Goal: Information Seeking & Learning: Learn about a topic

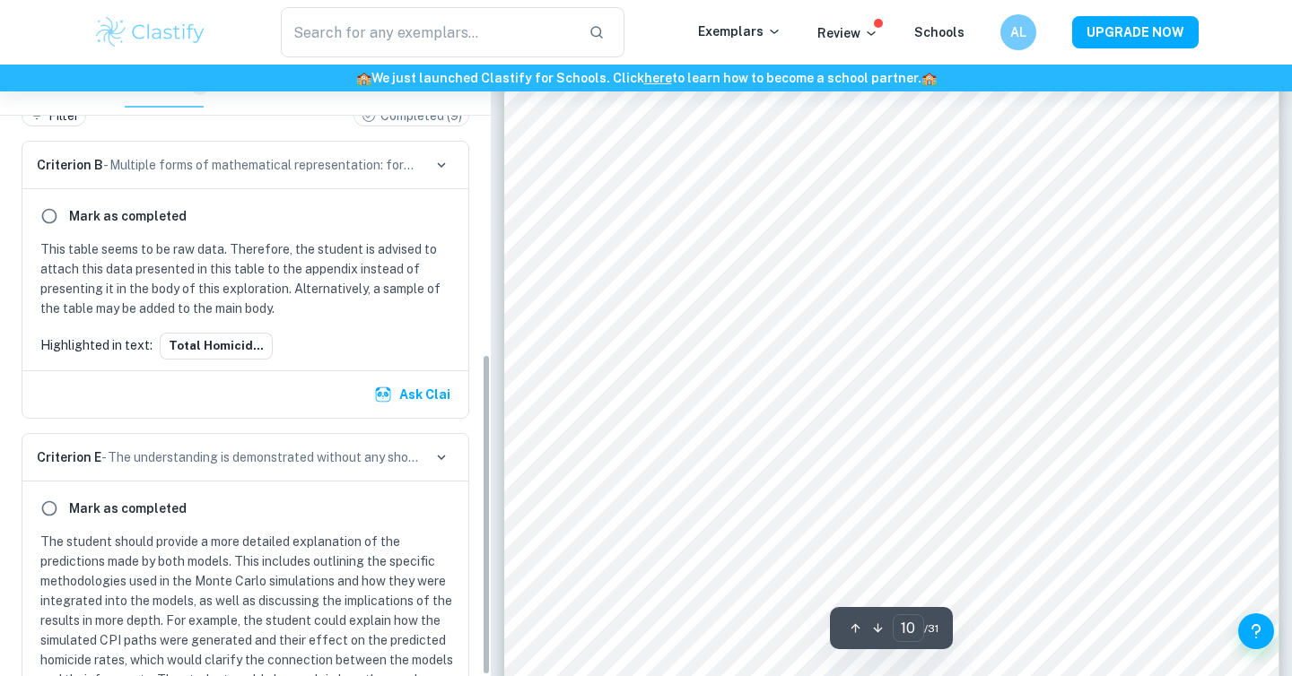
scroll to position [550, 0]
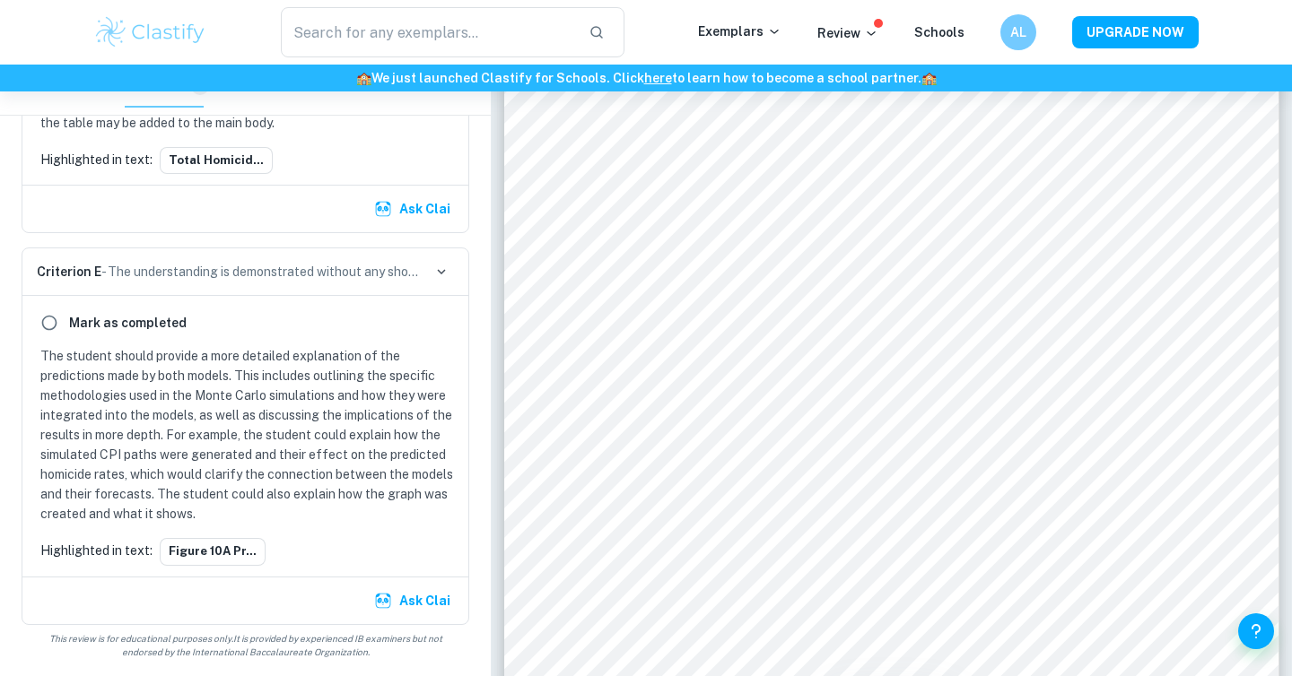
click at [325, 384] on p "The student should provide a more detailed explanation of the predictions made …" at bounding box center [248, 435] width 417 height 178
click at [233, 552] on button "Figure 10A pr..." at bounding box center [213, 551] width 106 height 27
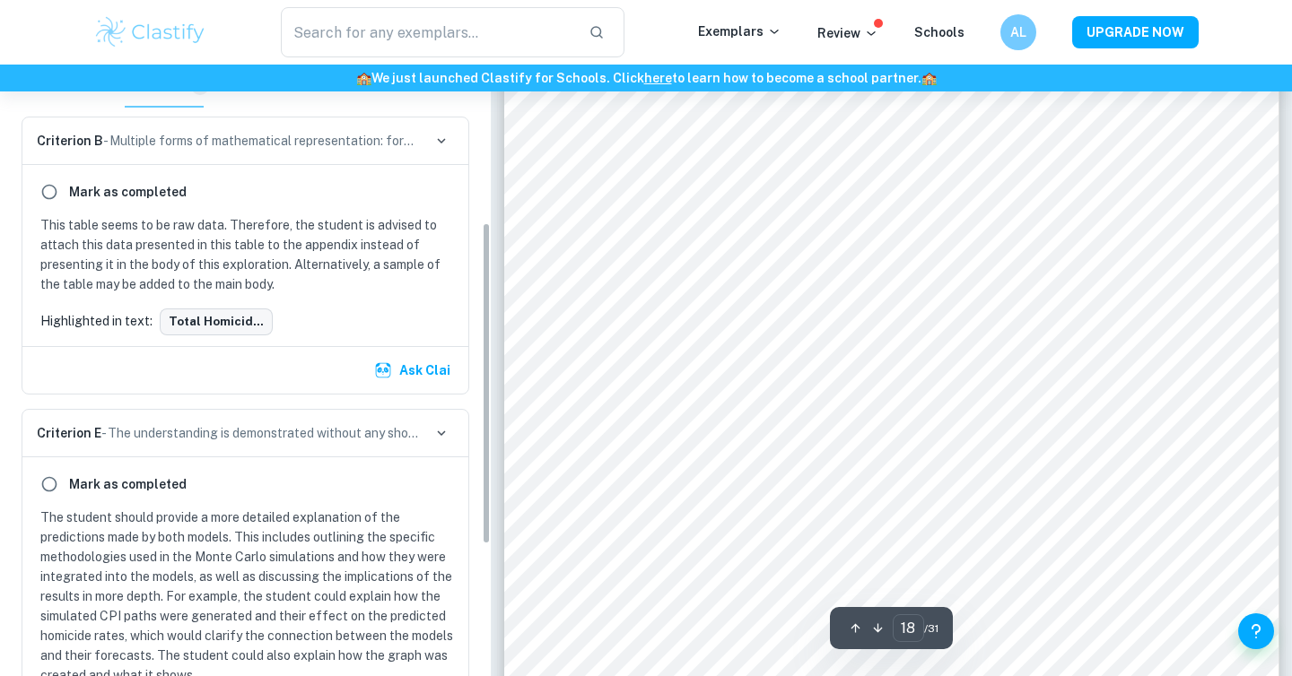
scroll to position [301, 0]
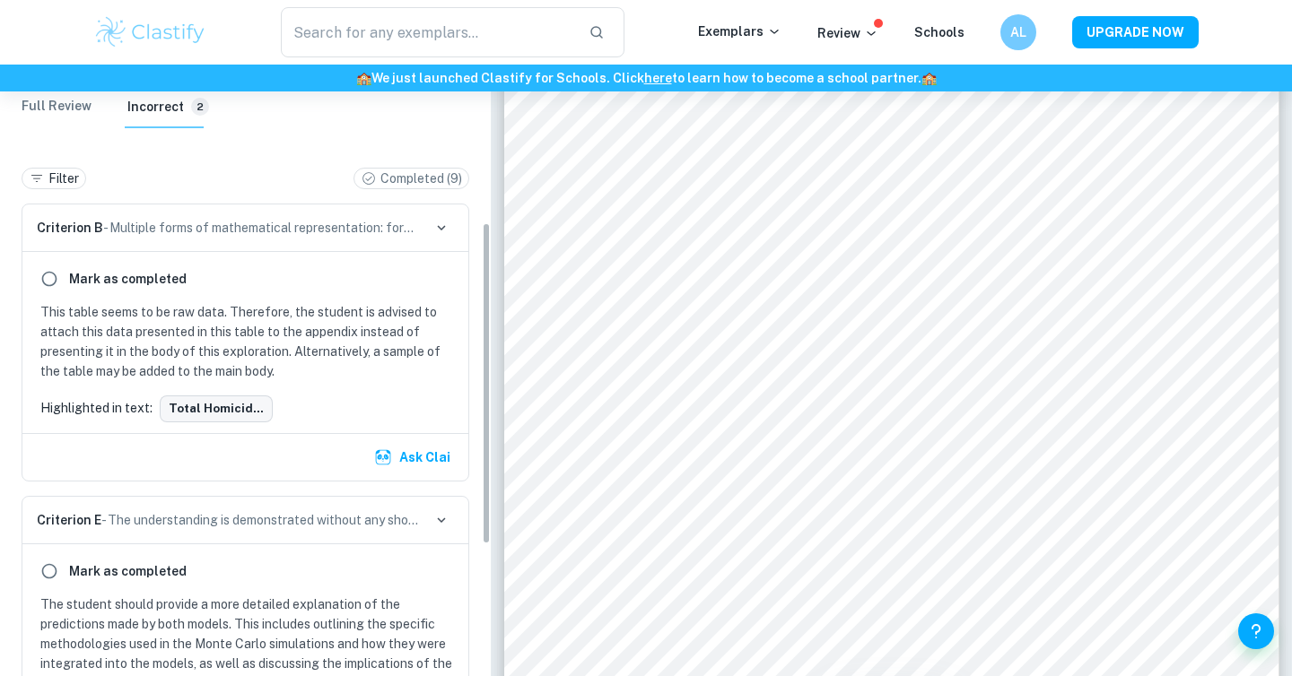
click at [238, 408] on button "Total homicid..." at bounding box center [216, 409] width 113 height 27
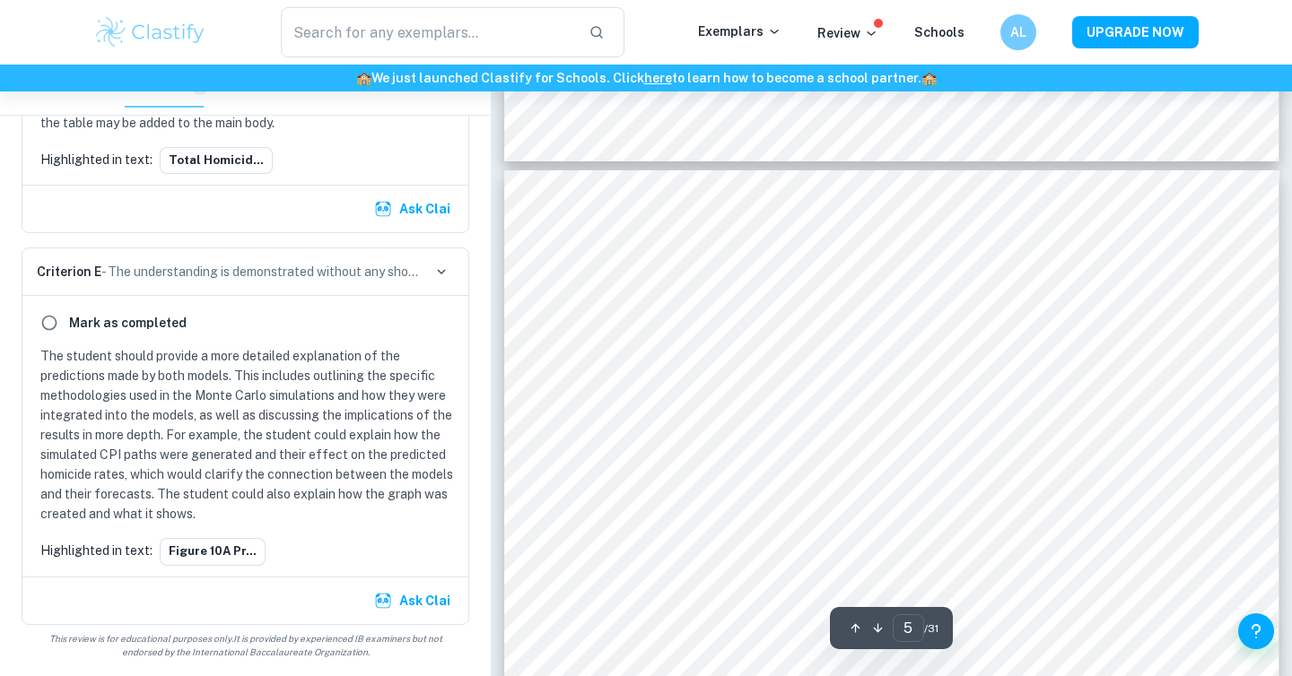
scroll to position [4520, 0]
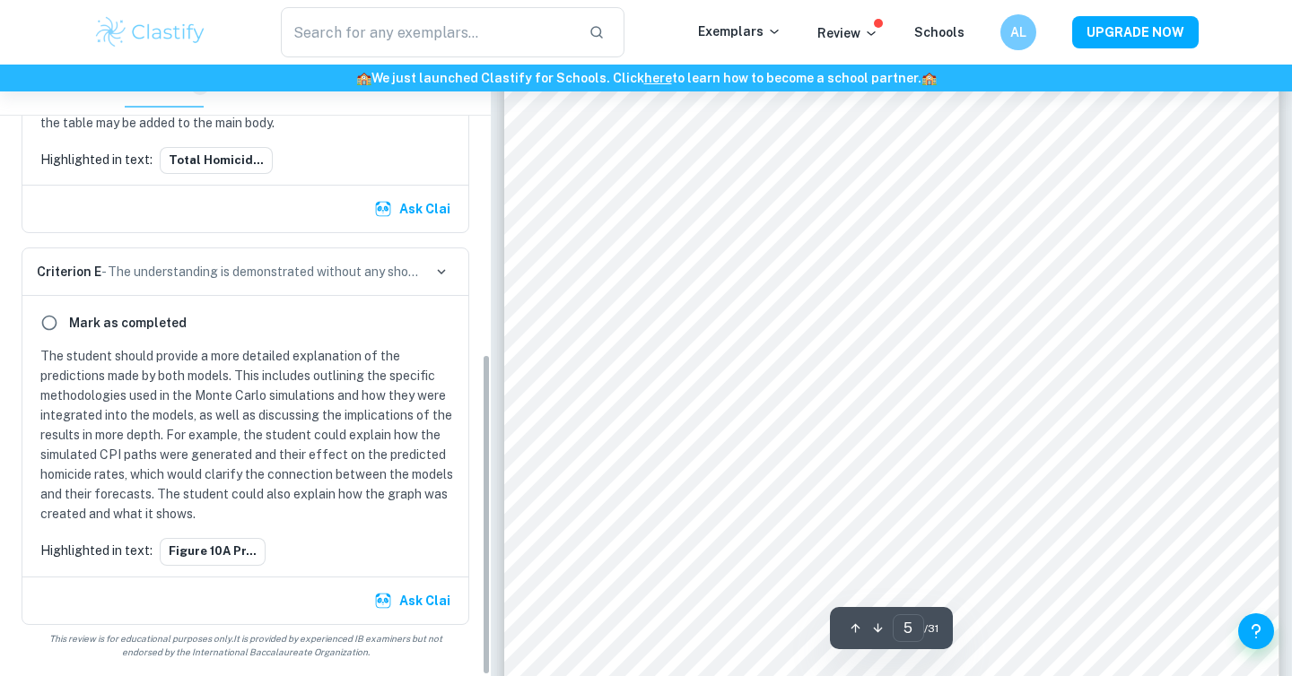
click at [299, 353] on p "The student should provide a more detailed explanation of the predictions made …" at bounding box center [248, 435] width 417 height 178
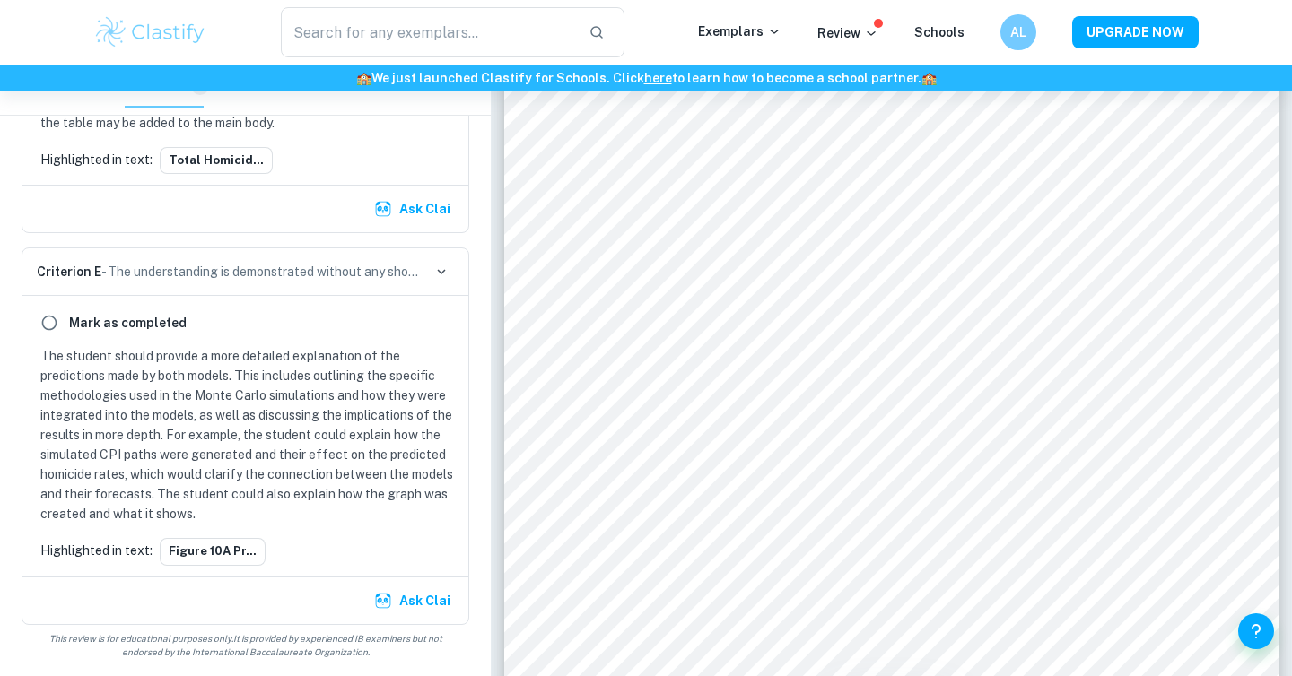
click at [217, 275] on p "Criterion E - The understanding is demonstrated without any shortcuts. Every st…" at bounding box center [229, 272] width 385 height 20
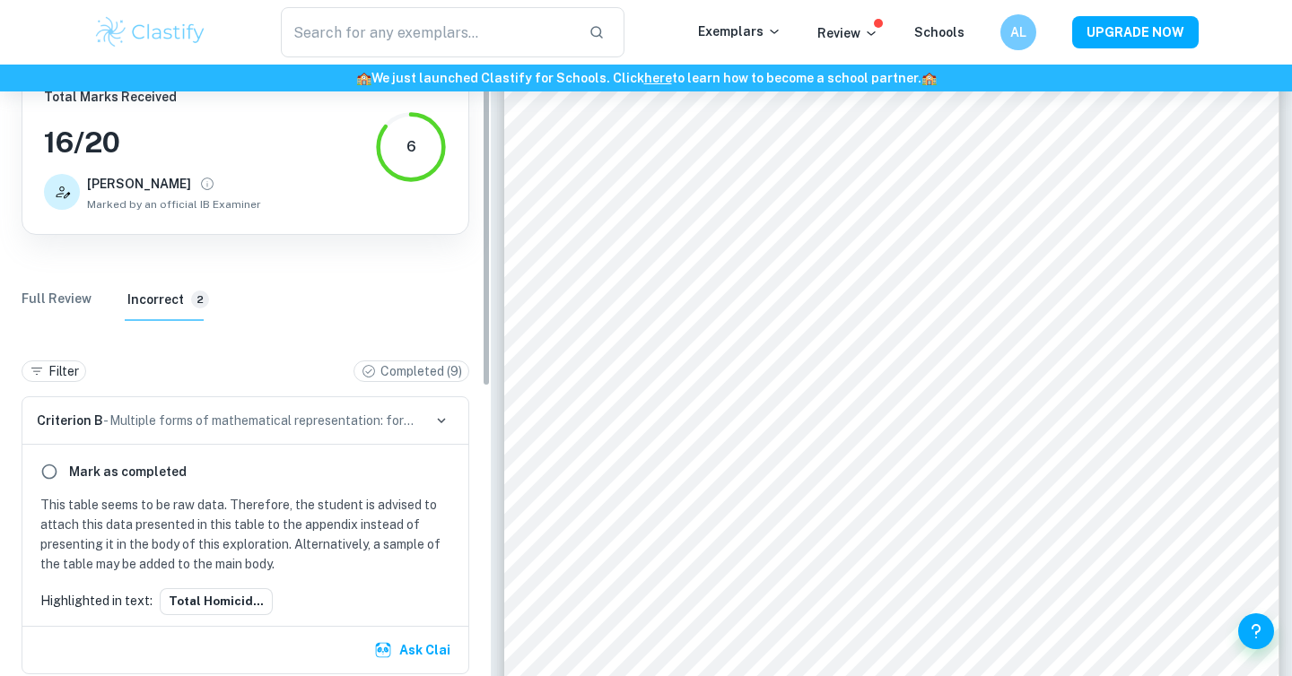
scroll to position [0, 0]
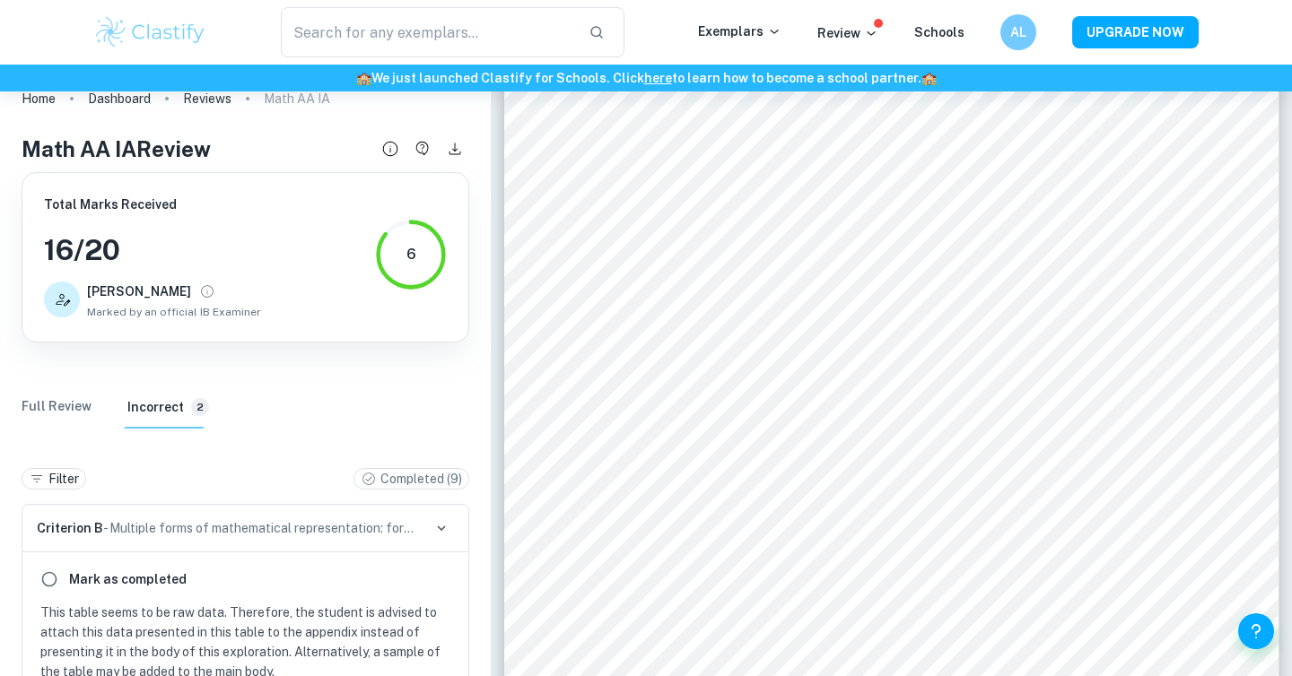
click at [74, 390] on Review "Full Review" at bounding box center [57, 407] width 70 height 43
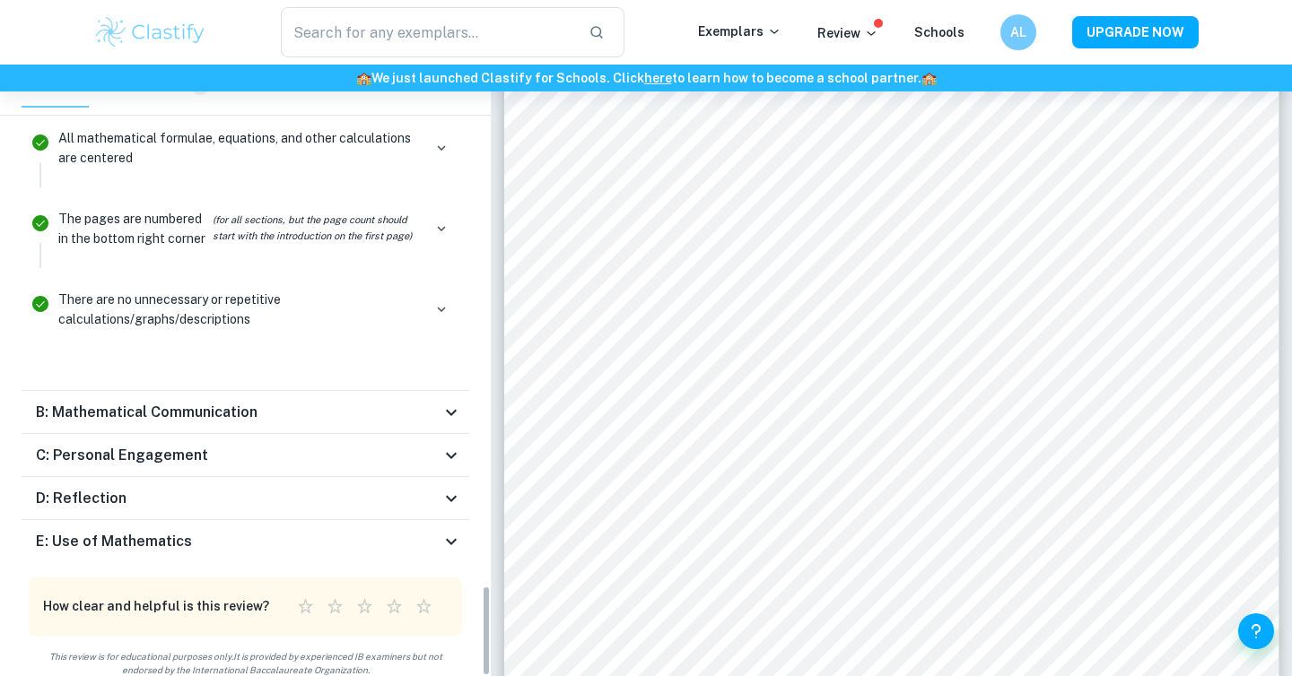
click at [173, 531] on h6 "E: Use of Mathematics" at bounding box center [114, 542] width 156 height 22
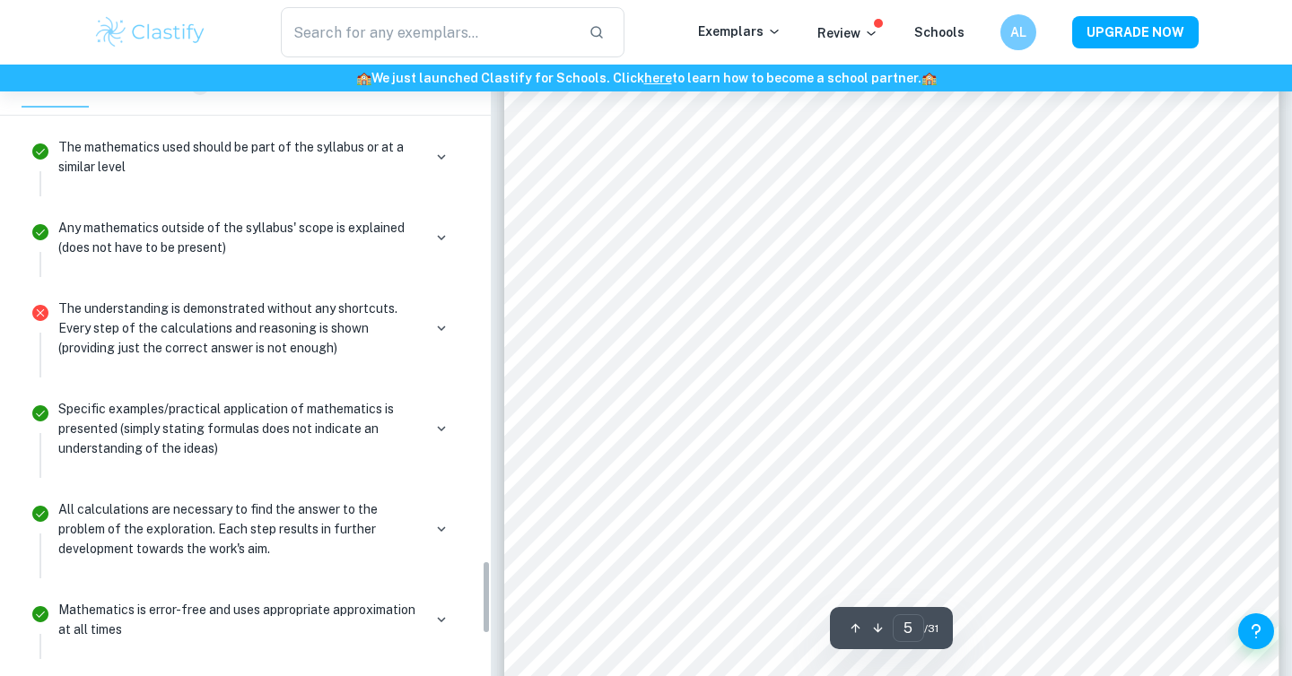
scroll to position [4102, 0]
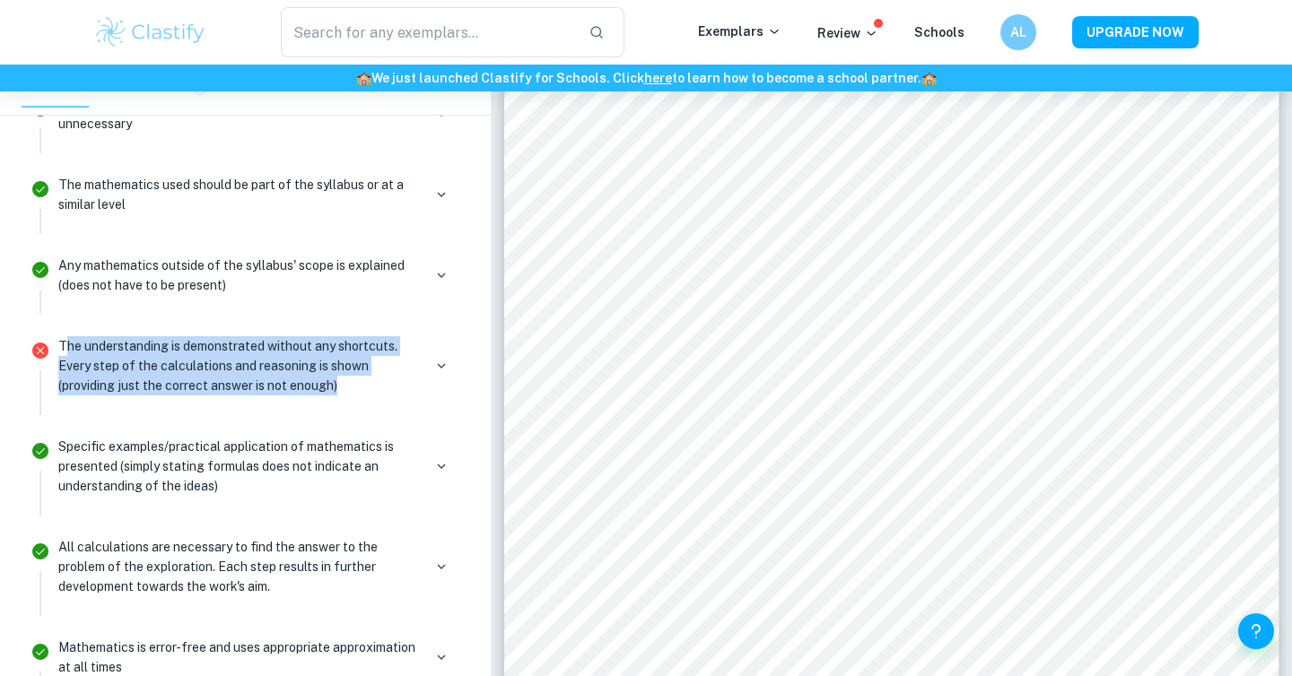
drag, startPoint x: 371, startPoint y: 367, endPoint x: 62, endPoint y: 324, distance: 312.5
click at [62, 336] on p "The understanding is demonstrated without any shortcuts. Every step of the calc…" at bounding box center [239, 365] width 363 height 59
copy p "he understanding is demonstrated without any shortcuts. Every step of the calcu…"
click at [584, 319] on div "3. Time-based Model To begin, I will plot the total number of homicides over ti…" at bounding box center [891, 599] width 775 height 1096
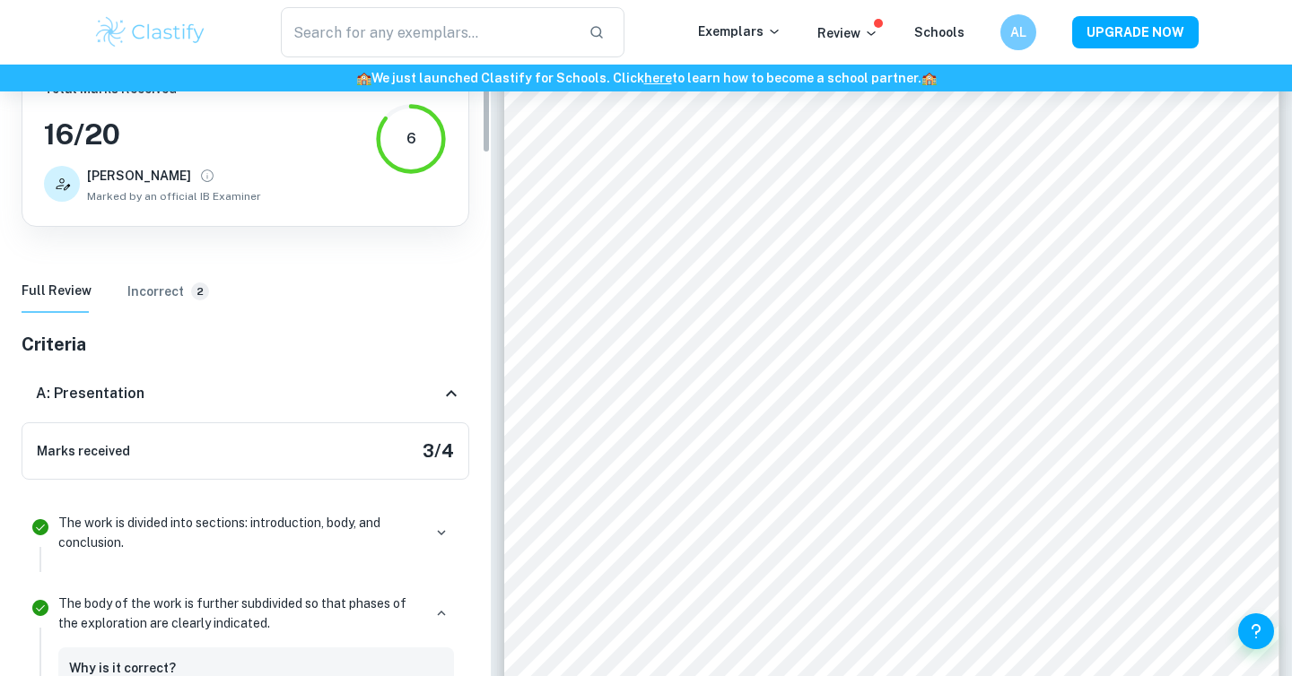
scroll to position [129, 0]
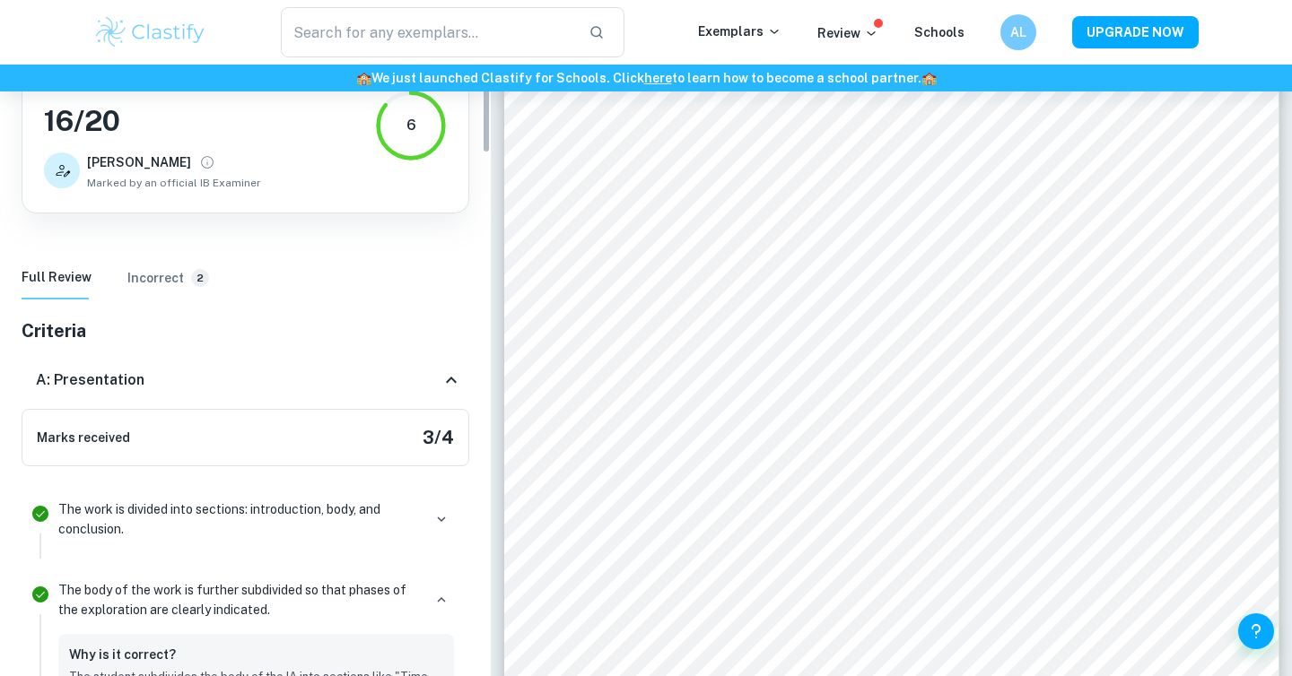
click at [279, 388] on div "A: Presentation" at bounding box center [238, 381] width 405 height 22
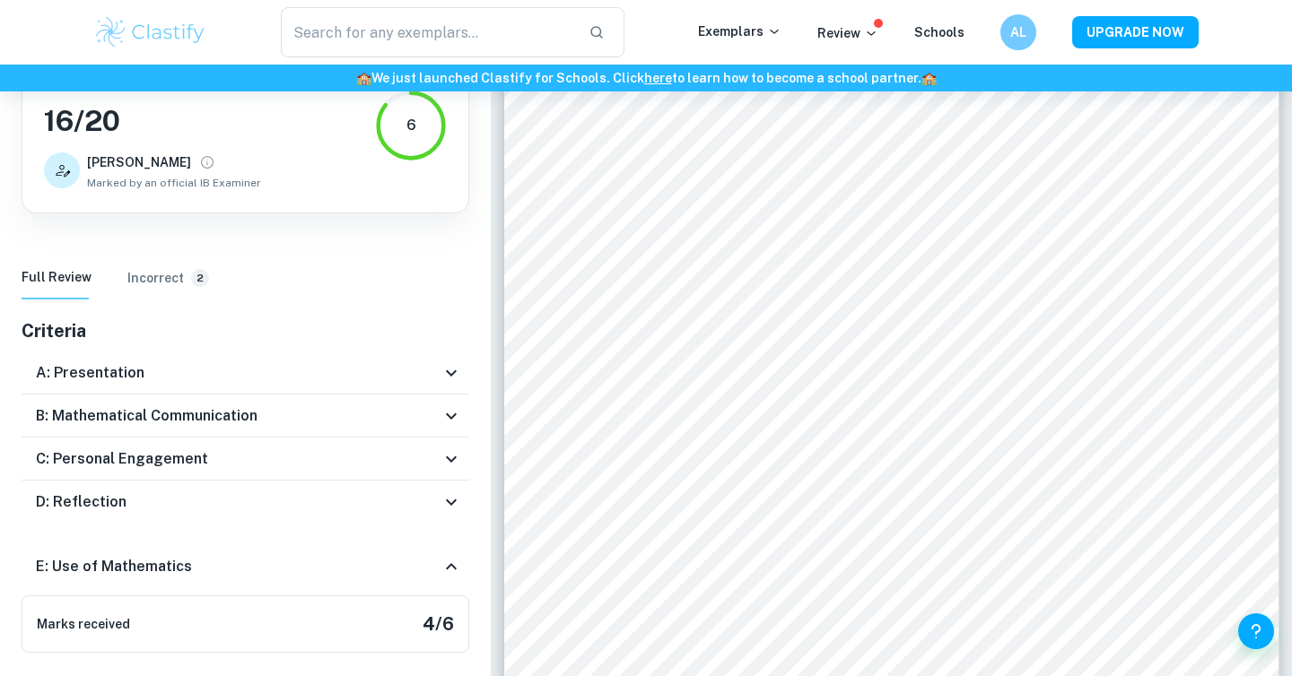
click at [254, 507] on div "D: Reflection" at bounding box center [238, 503] width 405 height 22
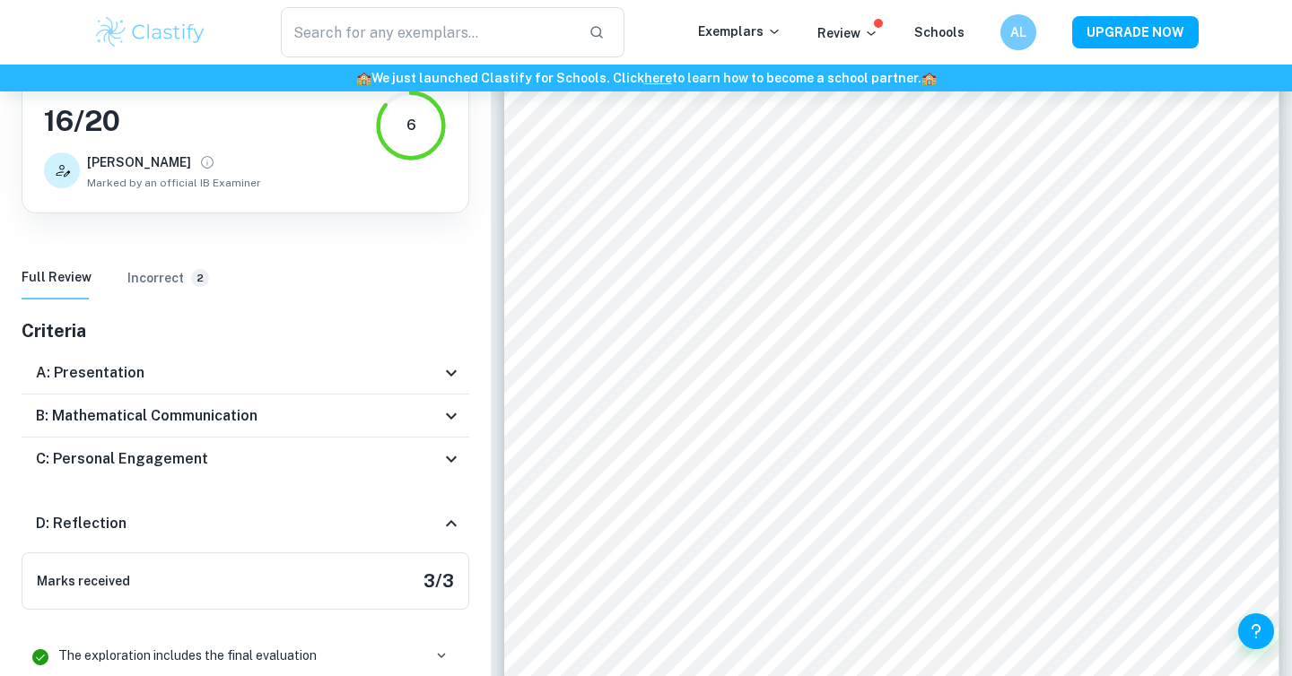
click at [171, 300] on div "Full Review Incorrect 2" at bounding box center [246, 282] width 448 height 50
click at [171, 290] on button "Incorrect 2" at bounding box center [168, 278] width 82 height 43
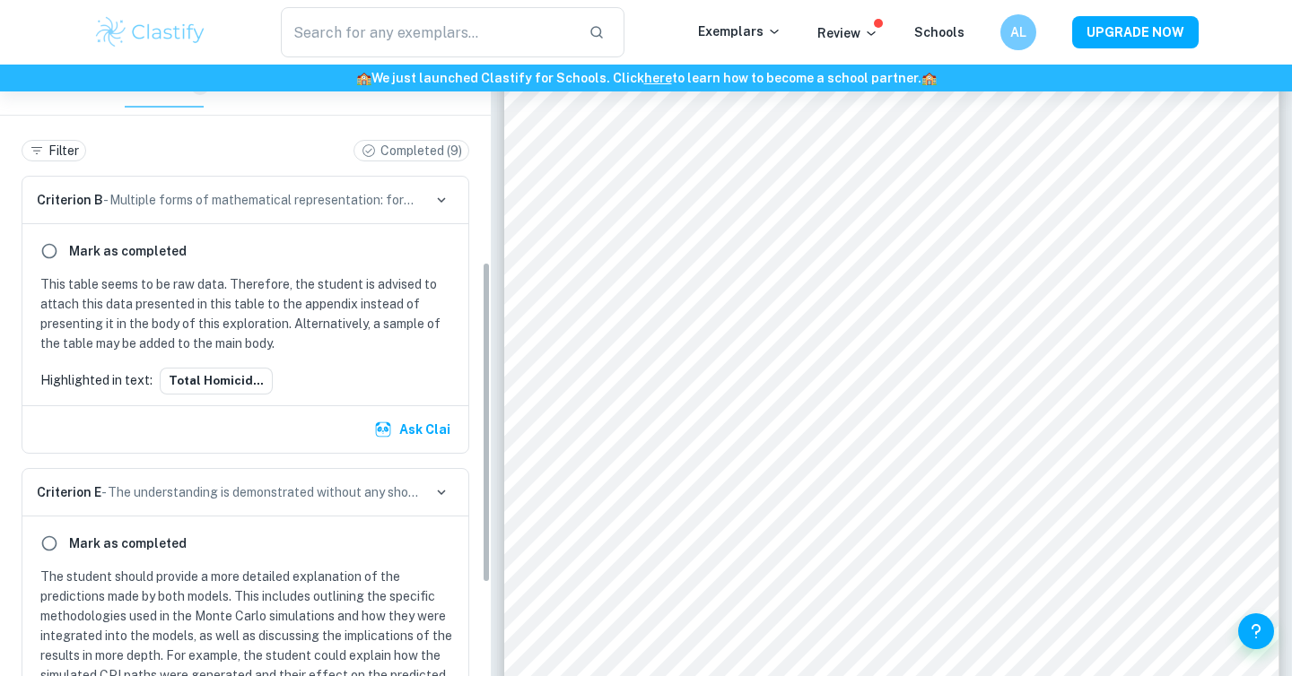
scroll to position [375, 0]
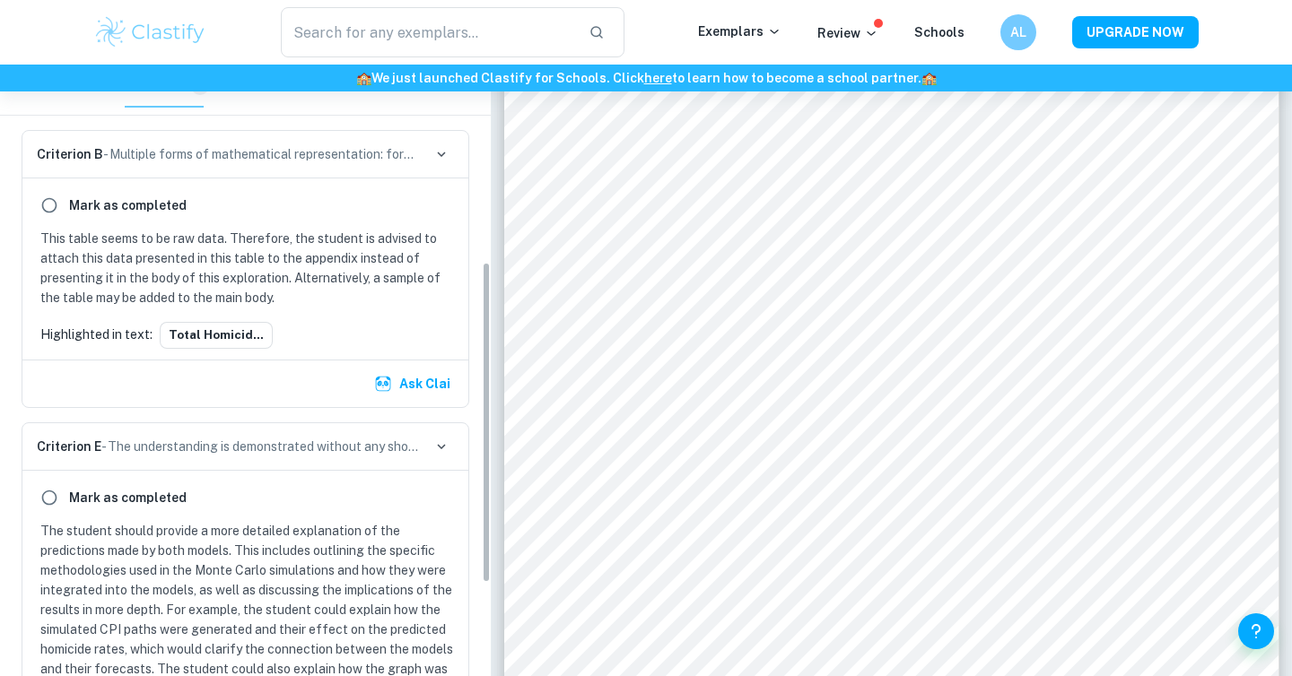
click at [402, 376] on button "Ask Clai" at bounding box center [414, 384] width 87 height 32
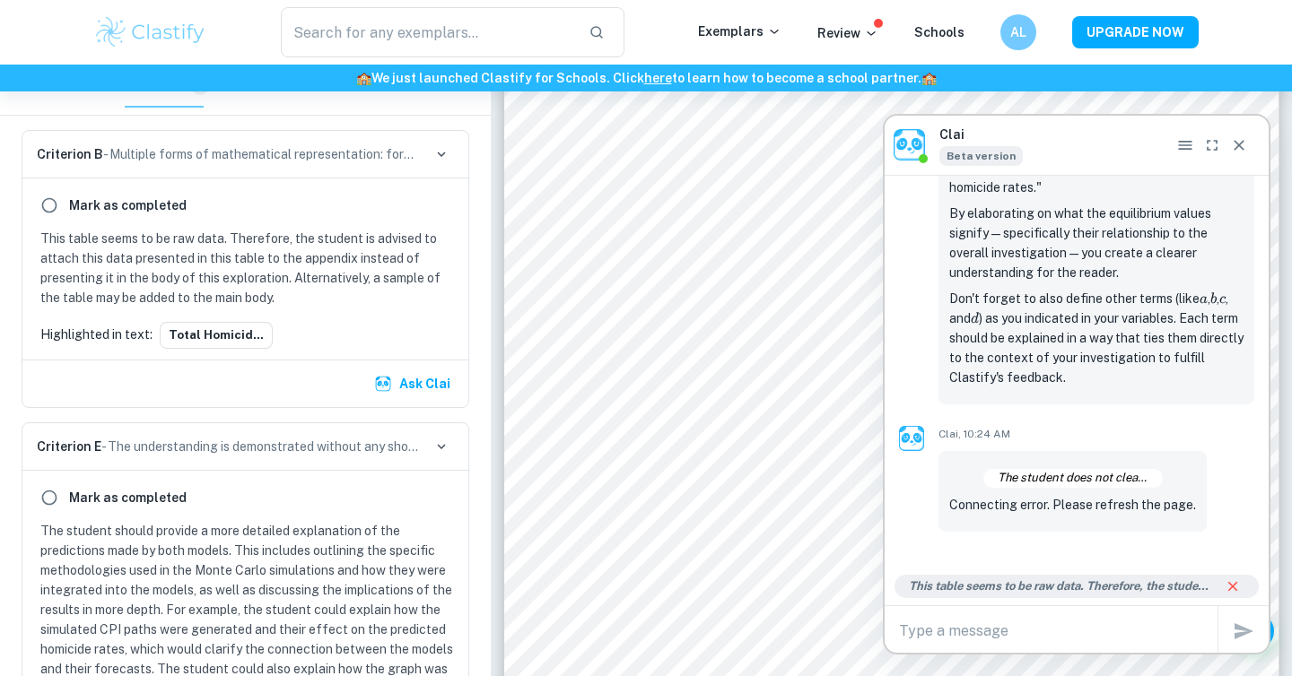
scroll to position [550, 0]
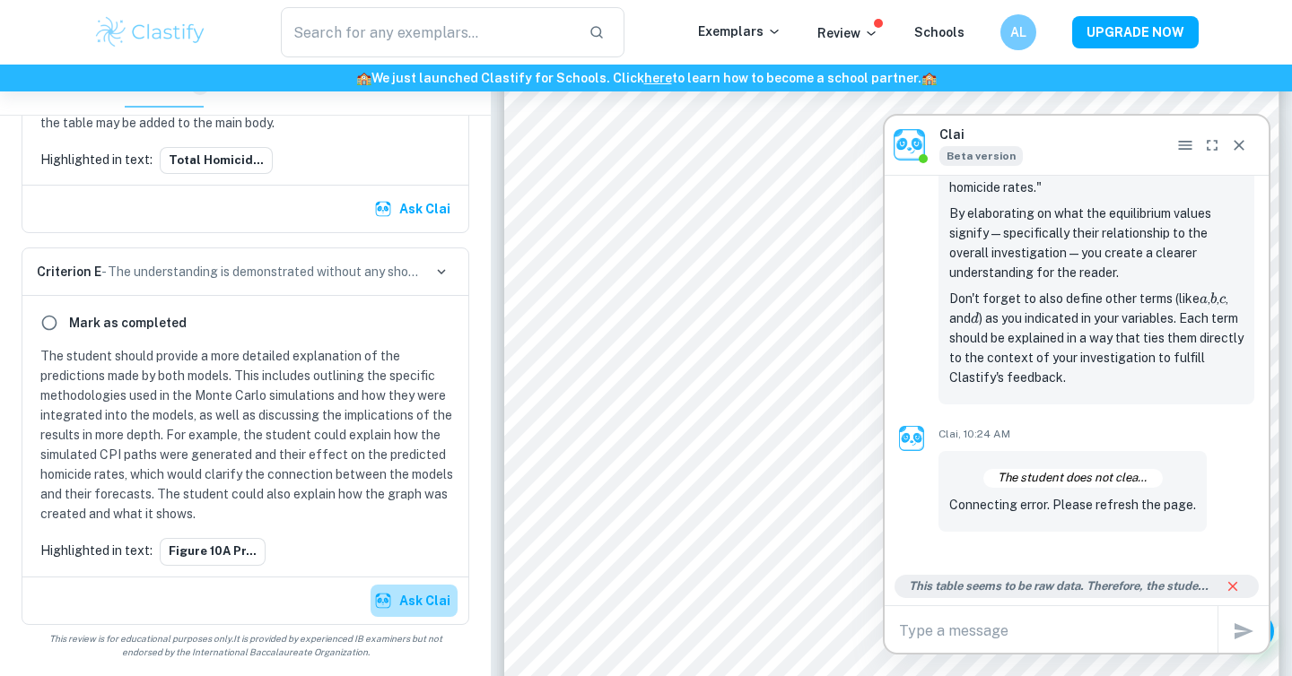
click at [425, 615] on button "Ask Clai" at bounding box center [414, 601] width 87 height 32
click at [1244, 151] on icon "Close" at bounding box center [1239, 145] width 18 height 18
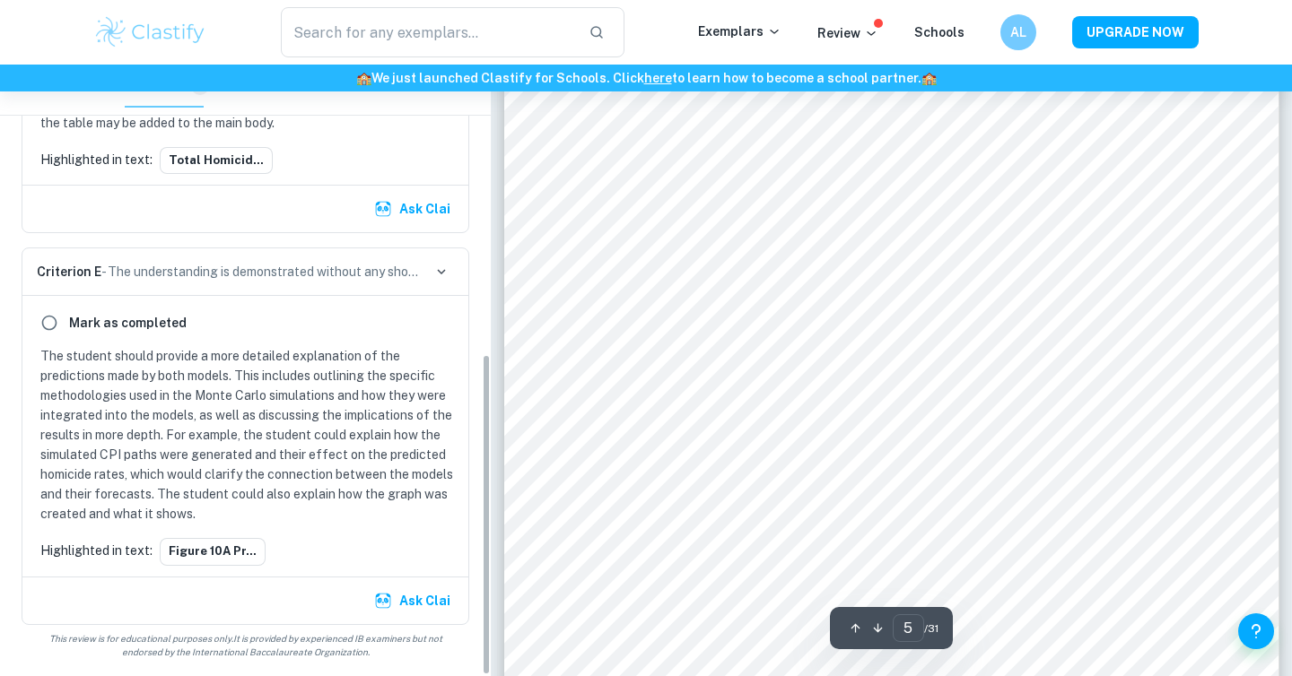
click at [437, 601] on button "Ask Clai" at bounding box center [414, 601] width 87 height 32
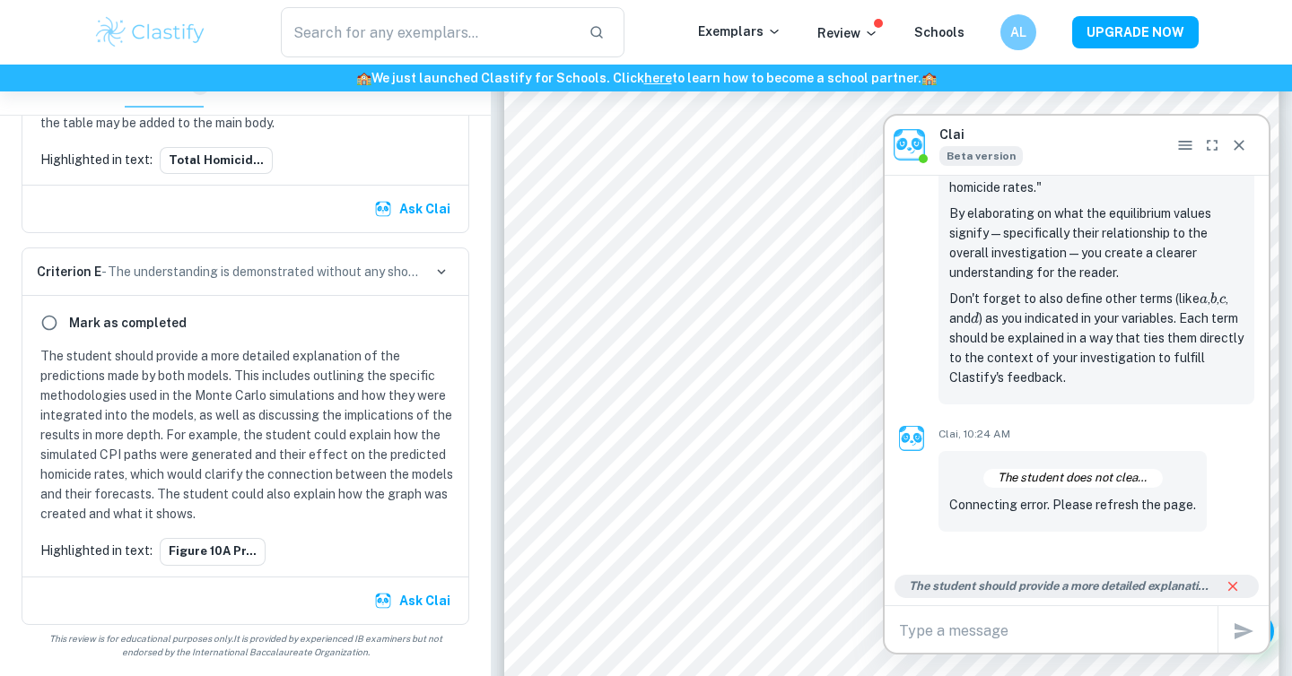
click at [94, 328] on h6 "Mark as completed" at bounding box center [128, 323] width 118 height 20
click at [29, 316] on div "[PERSON_NAME] as completed The student should provide a more detailed explanati…" at bounding box center [245, 436] width 446 height 280
click at [49, 317] on input "radio" at bounding box center [49, 323] width 32 height 32
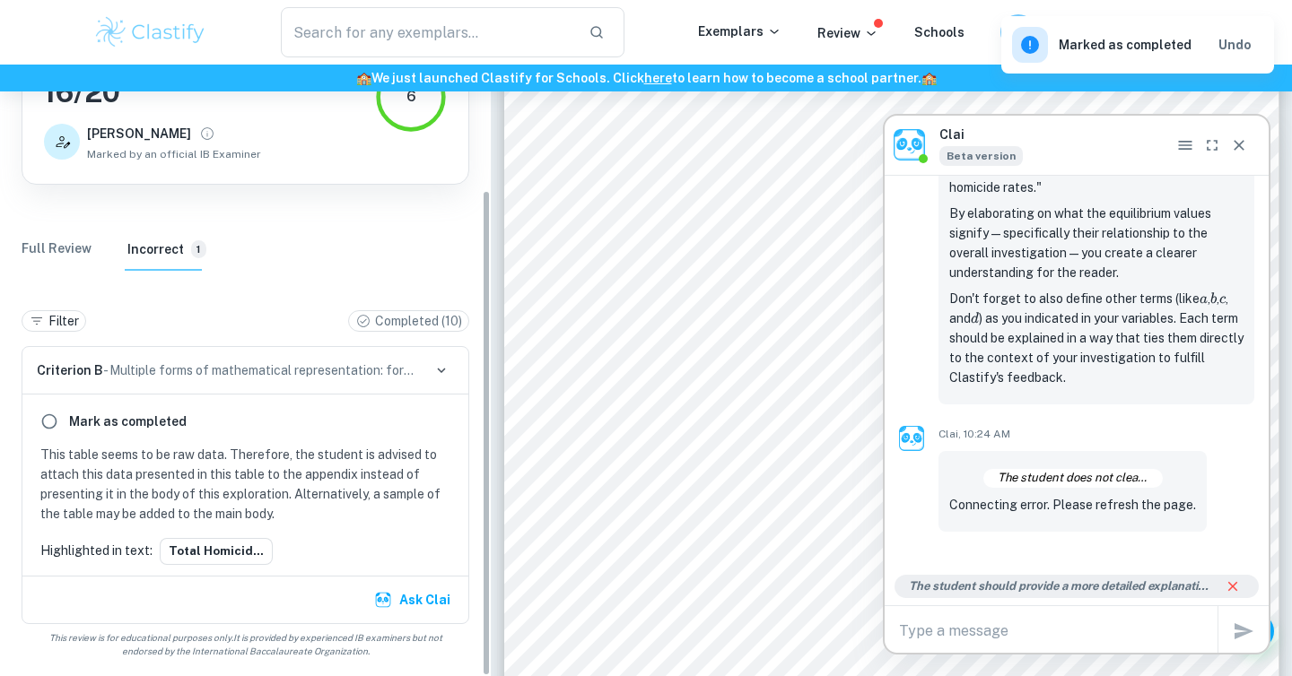
scroll to position [0, 0]
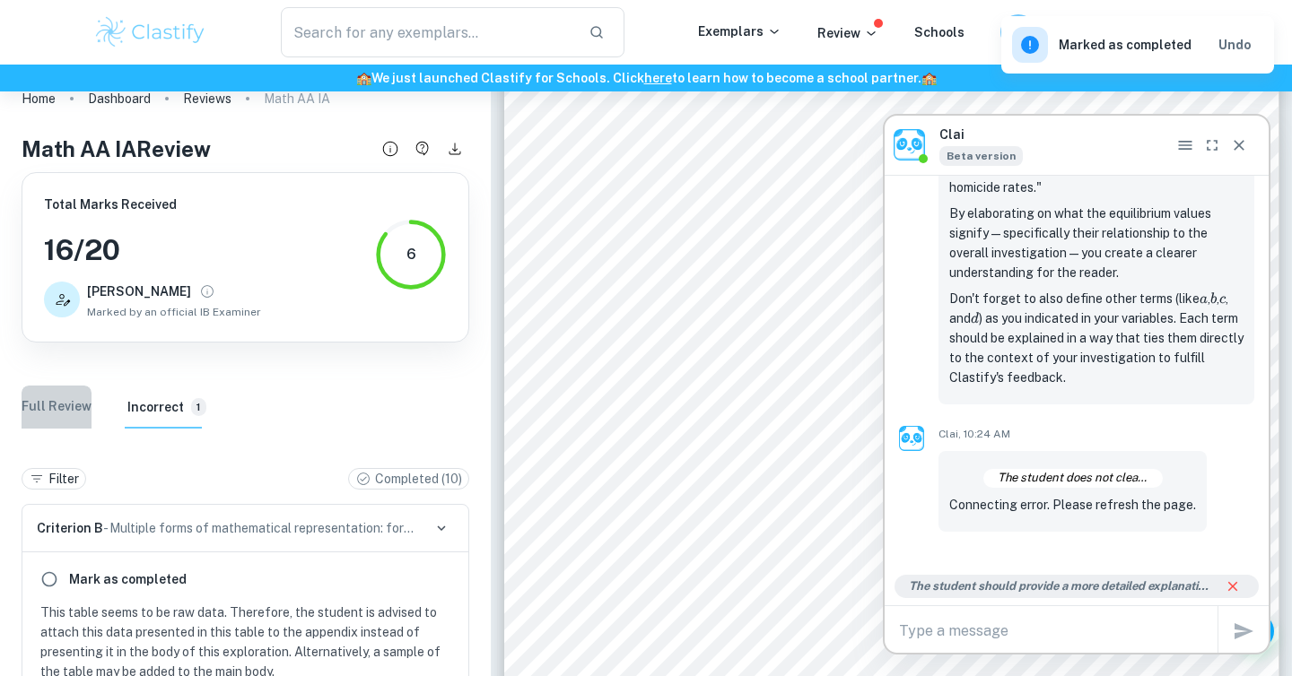
click at [50, 427] on Review "Full Review" at bounding box center [57, 407] width 70 height 43
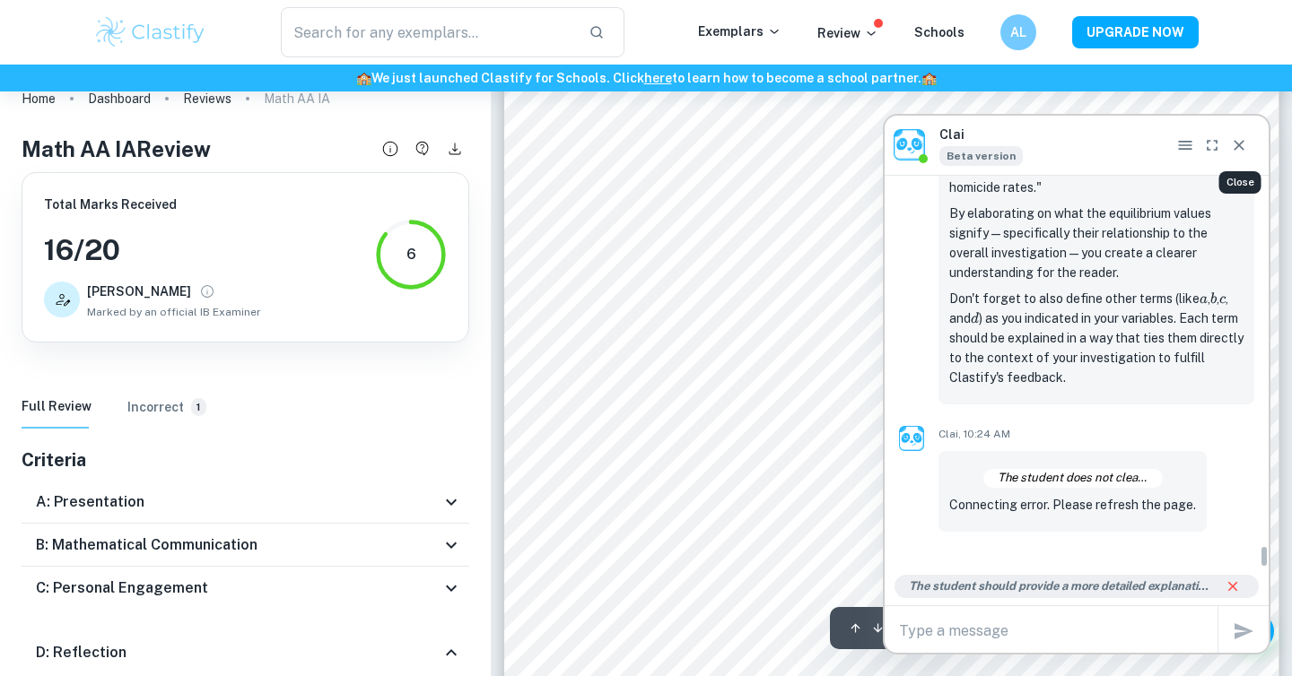
click at [1243, 140] on icon "Close" at bounding box center [1239, 145] width 11 height 11
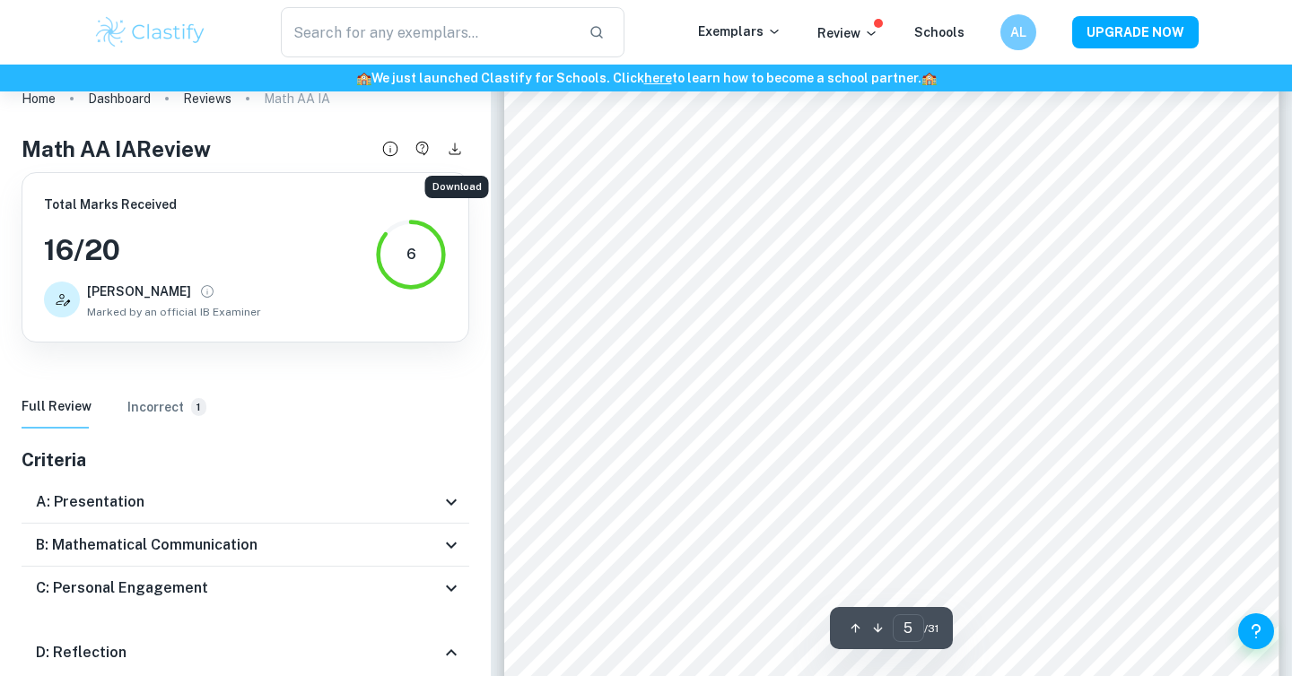
click at [448, 142] on icon "Download" at bounding box center [455, 149] width 20 height 20
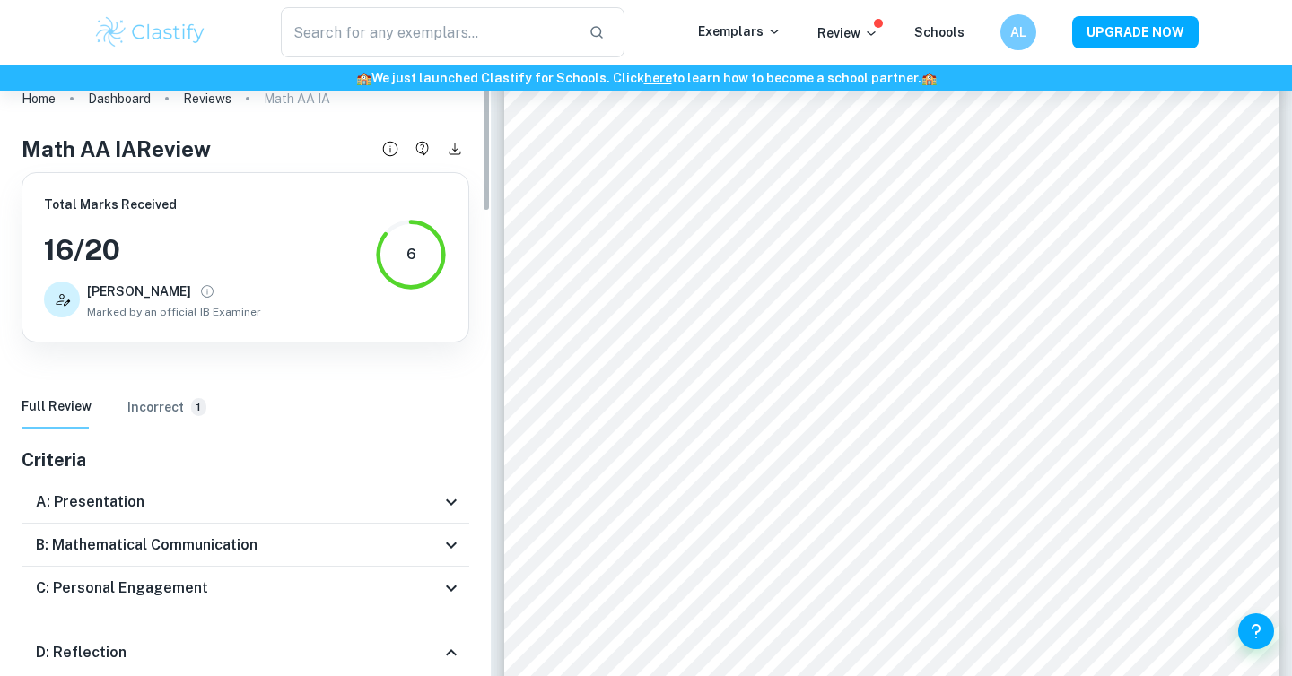
click at [392, 216] on div "Total Marks Received 16 / 20 [PERSON_NAME] by an official IB Examiner 6" at bounding box center [245, 258] width 403 height 126
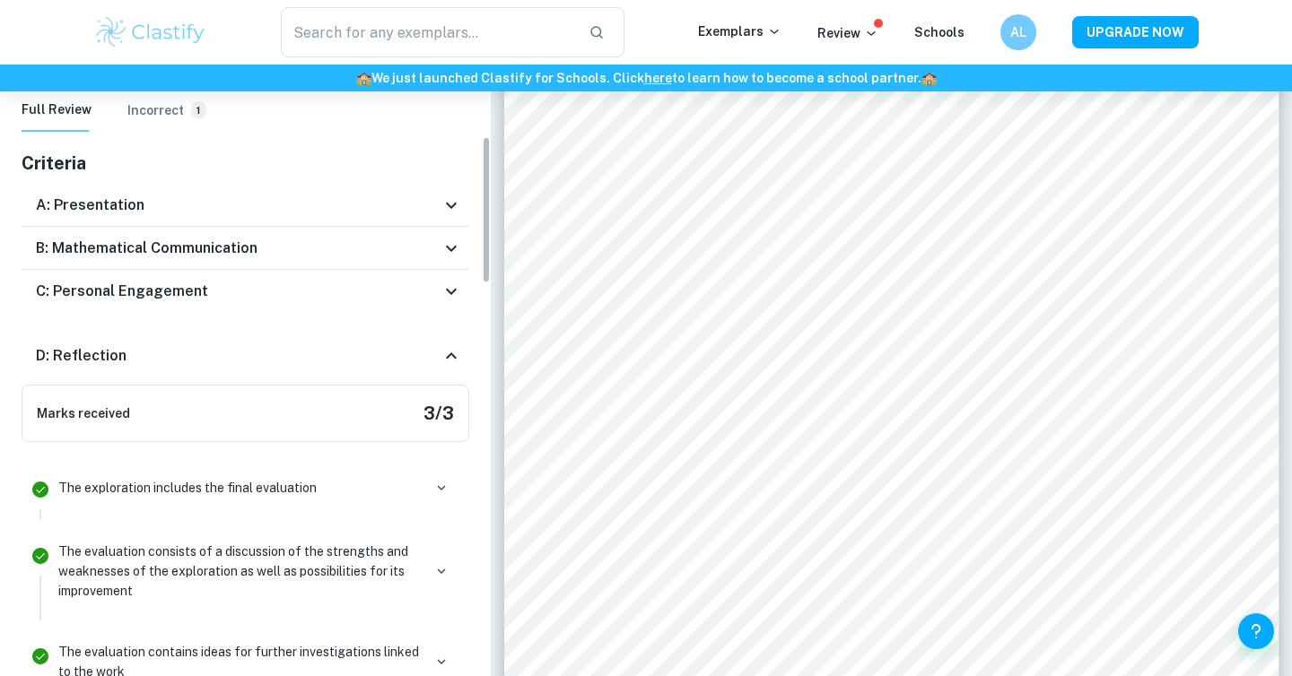
click at [385, 355] on div "D: Reflection" at bounding box center [238, 356] width 405 height 22
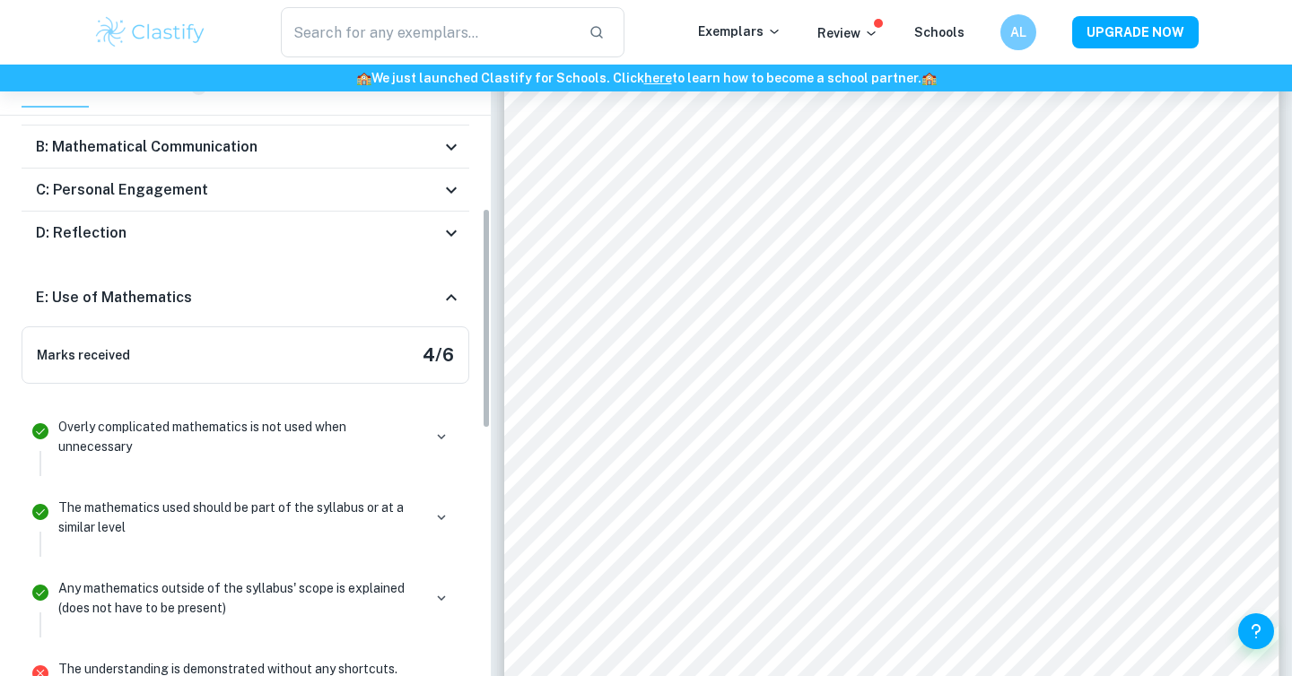
scroll to position [407, 0]
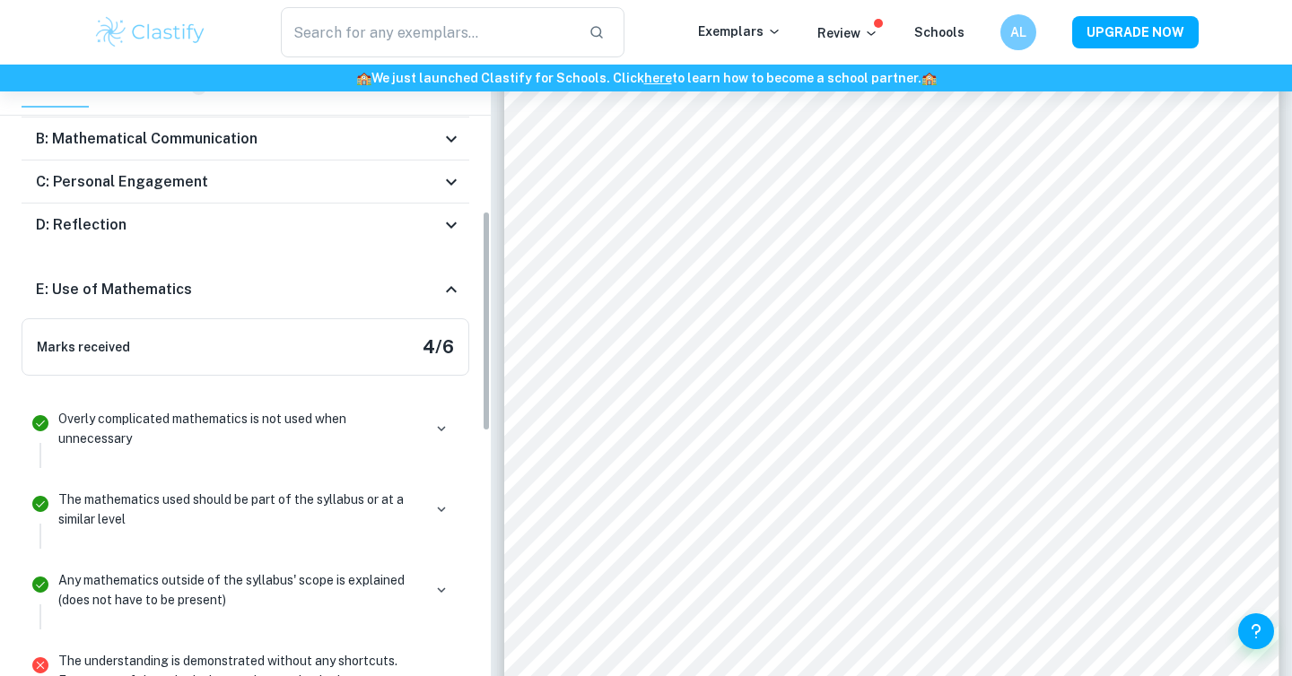
click at [402, 255] on div "Criteria A: Presentation Marks received 3 / 4 The work is divided into sections…" at bounding box center [246, 666] width 448 height 1253
drag, startPoint x: 402, startPoint y: 280, endPoint x: 393, endPoint y: 372, distance: 92.8
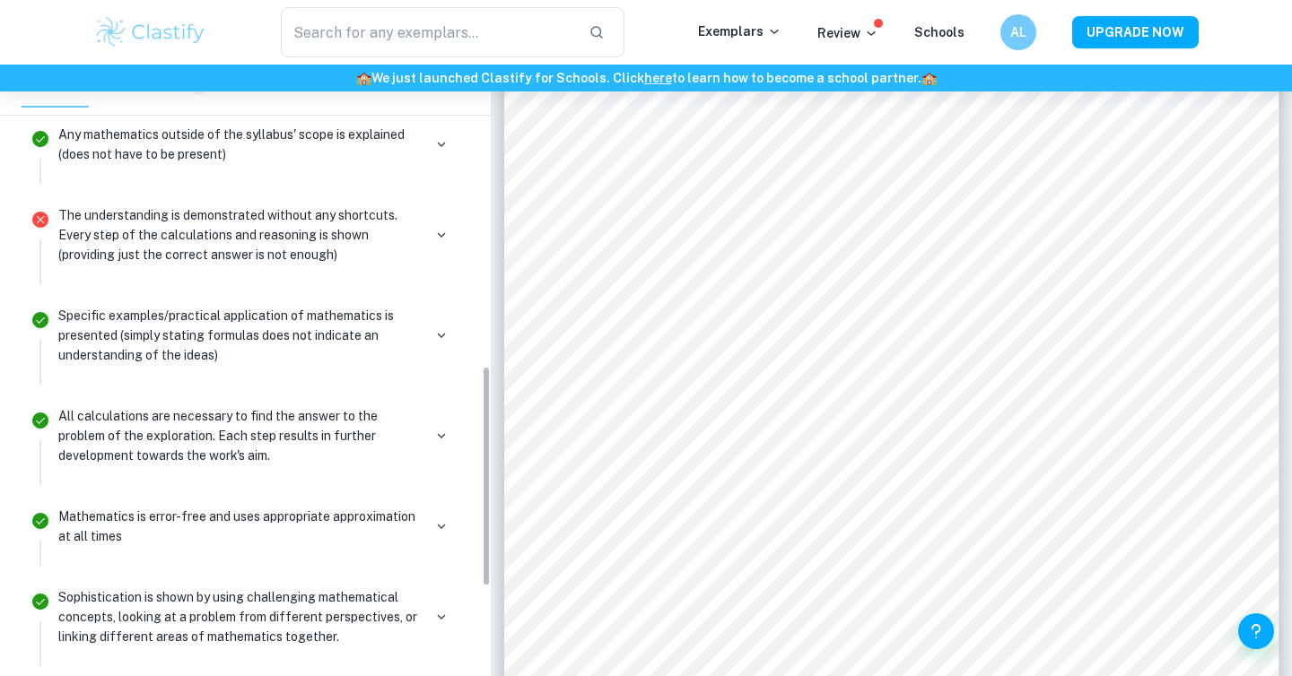
scroll to position [835, 0]
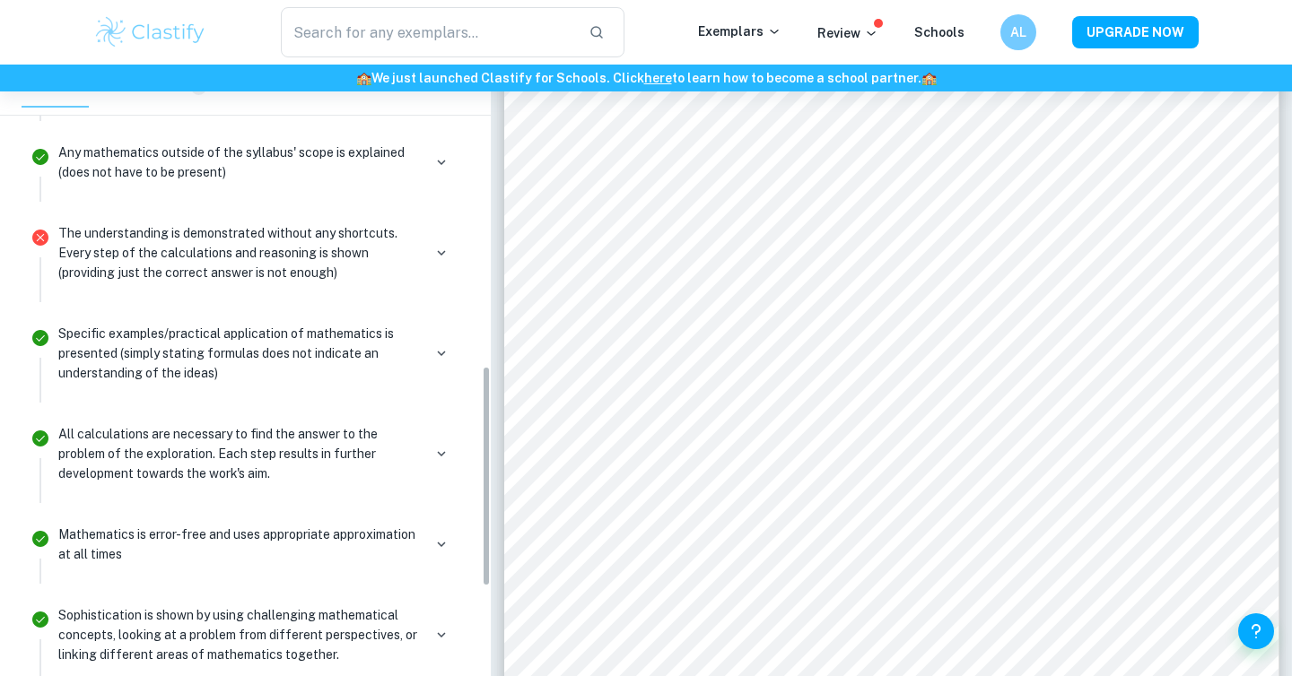
click at [432, 273] on div "The understanding is demonstrated without any shortcuts. Every step of the calc…" at bounding box center [256, 252] width 396 height 59
click at [439, 247] on icon "button" at bounding box center [441, 253] width 16 height 16
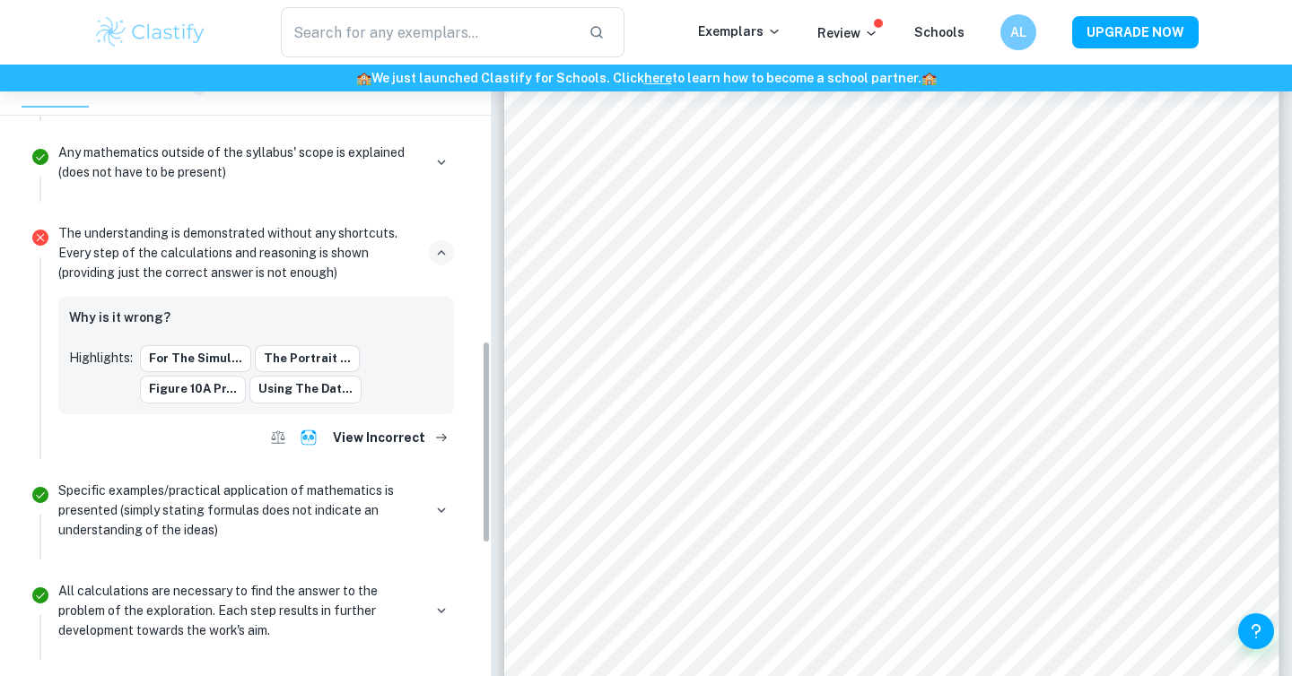
click at [439, 247] on icon "button" at bounding box center [441, 253] width 16 height 16
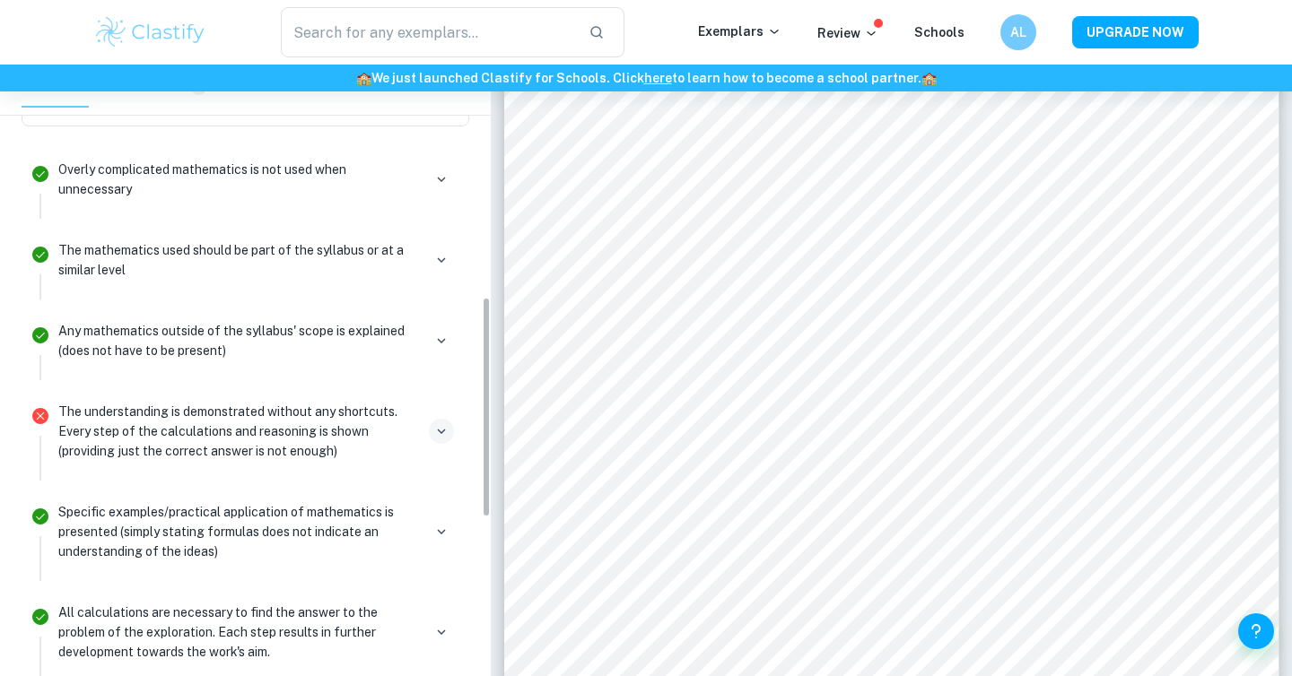
scroll to position [528, 0]
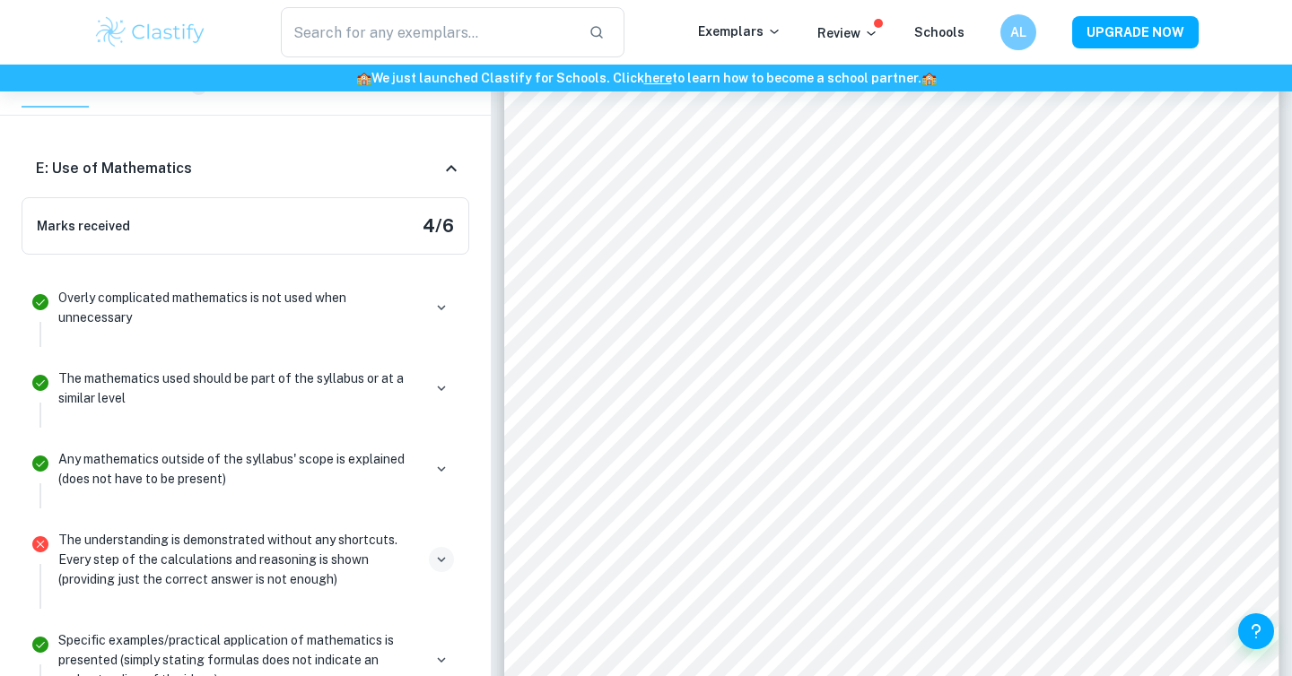
click at [422, 174] on div "E: Use of Mathematics" at bounding box center [238, 169] width 405 height 22
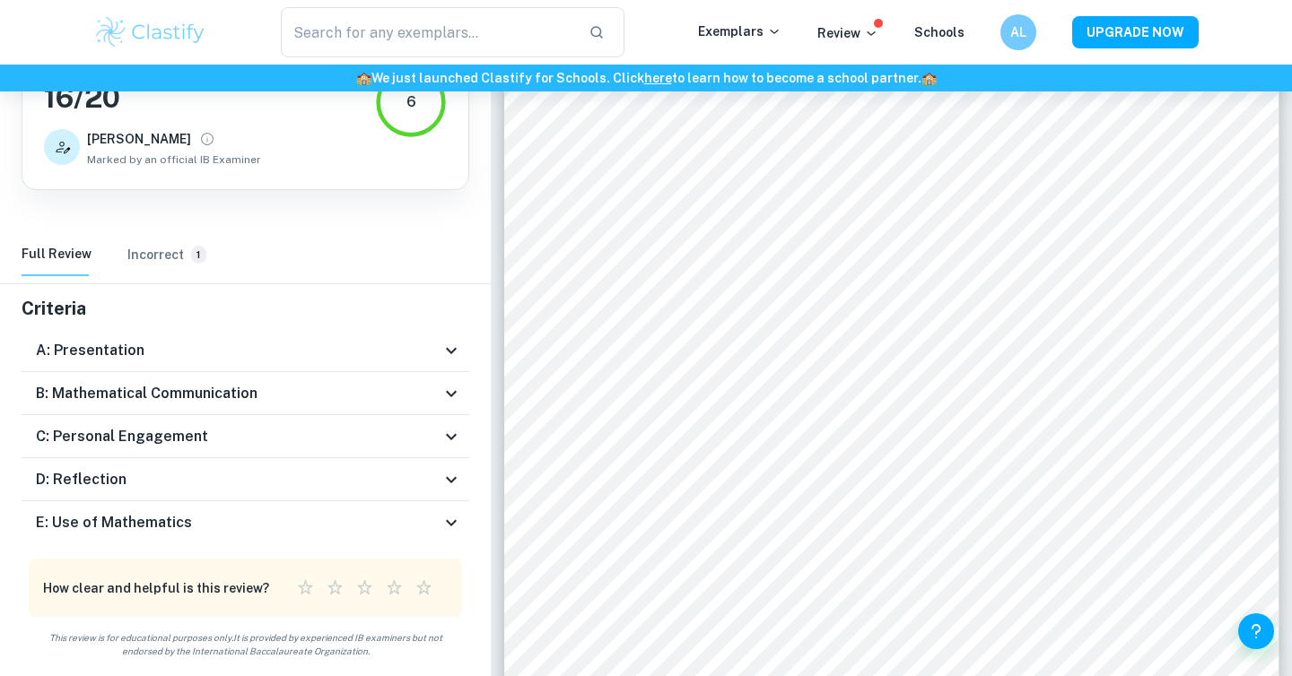
scroll to position [152, 0]
click at [150, 234] on button "Incorrect 1" at bounding box center [166, 255] width 79 height 43
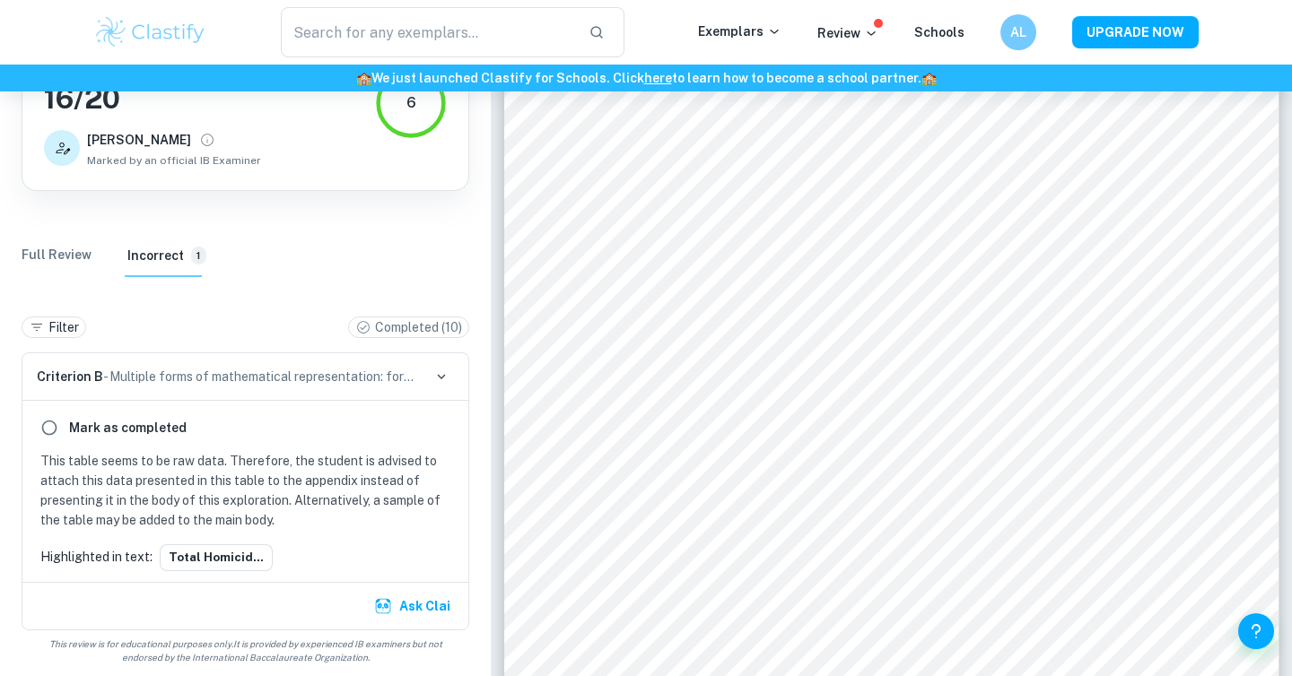
scroll to position [158, 0]
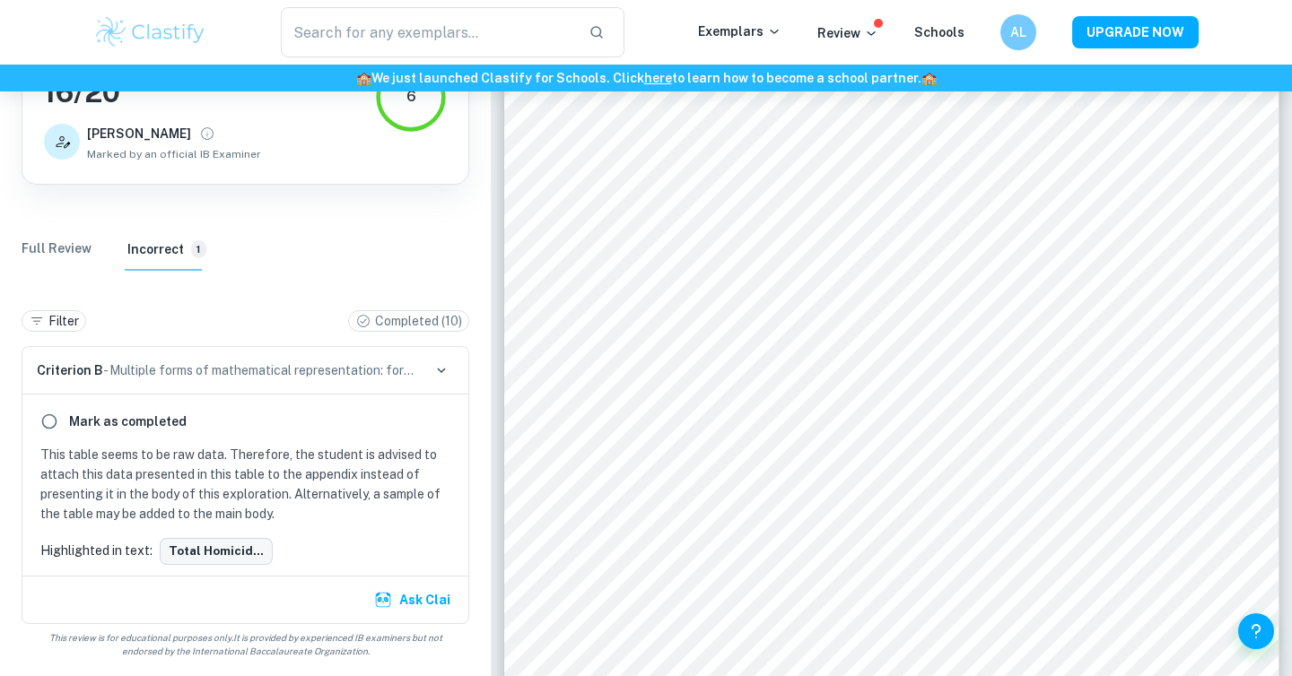
click at [180, 538] on button "Total homicid..." at bounding box center [216, 551] width 113 height 27
click at [180, 546] on button "Total homicid..." at bounding box center [216, 551] width 113 height 27
click at [453, 316] on p "Completed ( 10 )" at bounding box center [418, 321] width 87 height 20
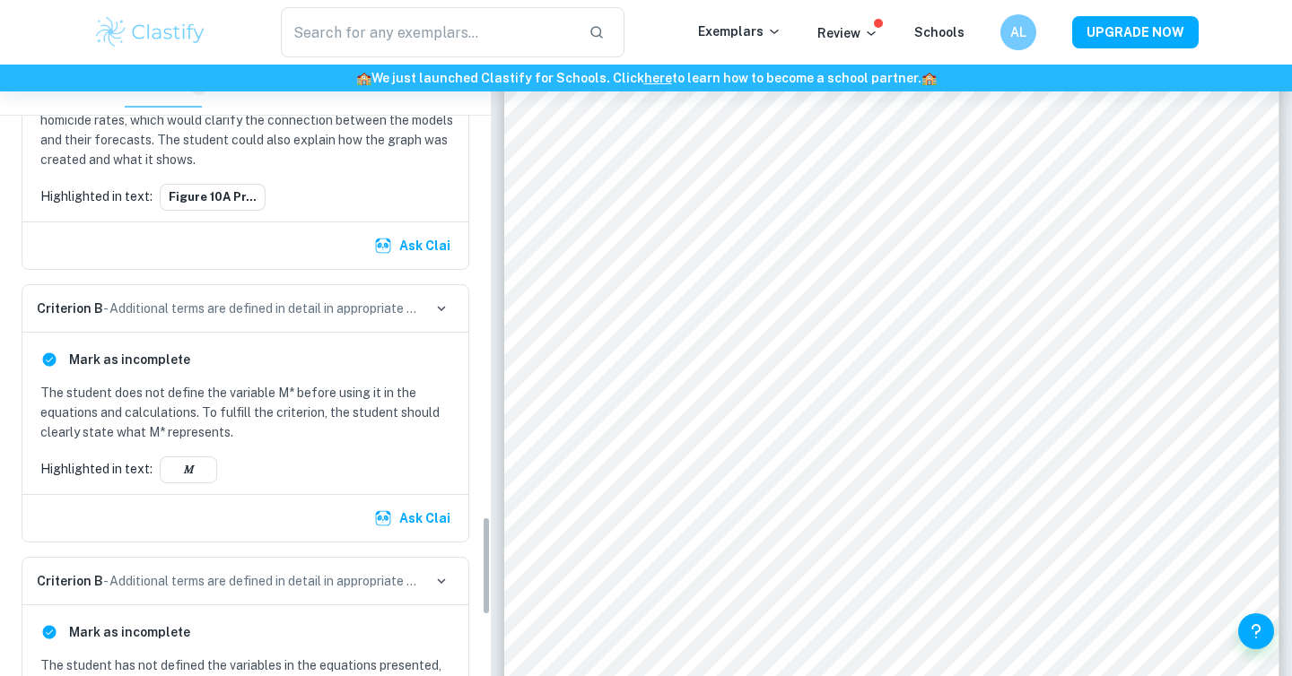
scroll to position [3169, 0]
